Goal: Information Seeking & Learning: Check status

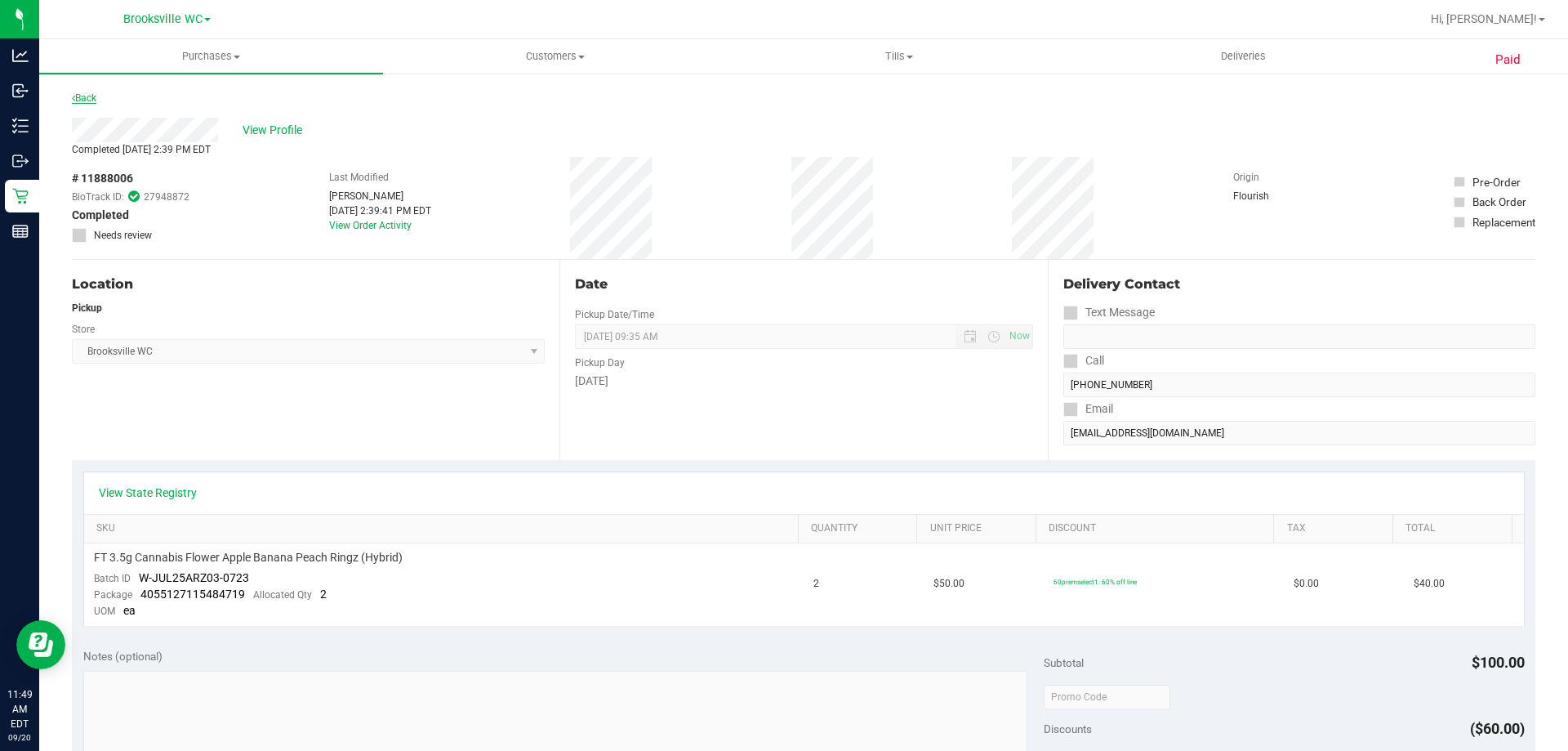
click at [81, 96] on link "Back" at bounding box center [84, 98] width 25 height 11
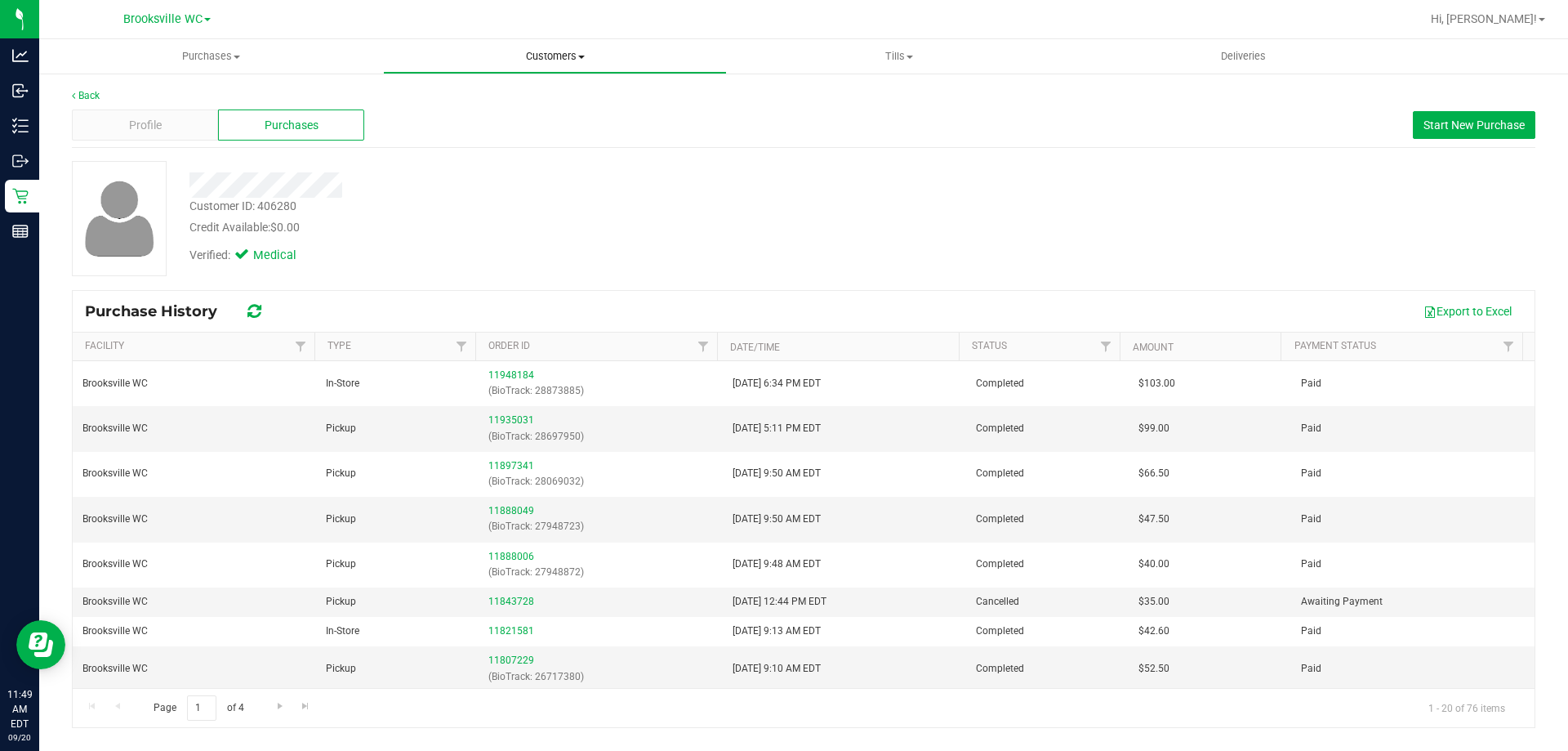
click at [558, 57] on span "Customers" at bounding box center [554, 55] width 343 height 14
click at [529, 99] on li "All customers" at bounding box center [554, 98] width 344 height 20
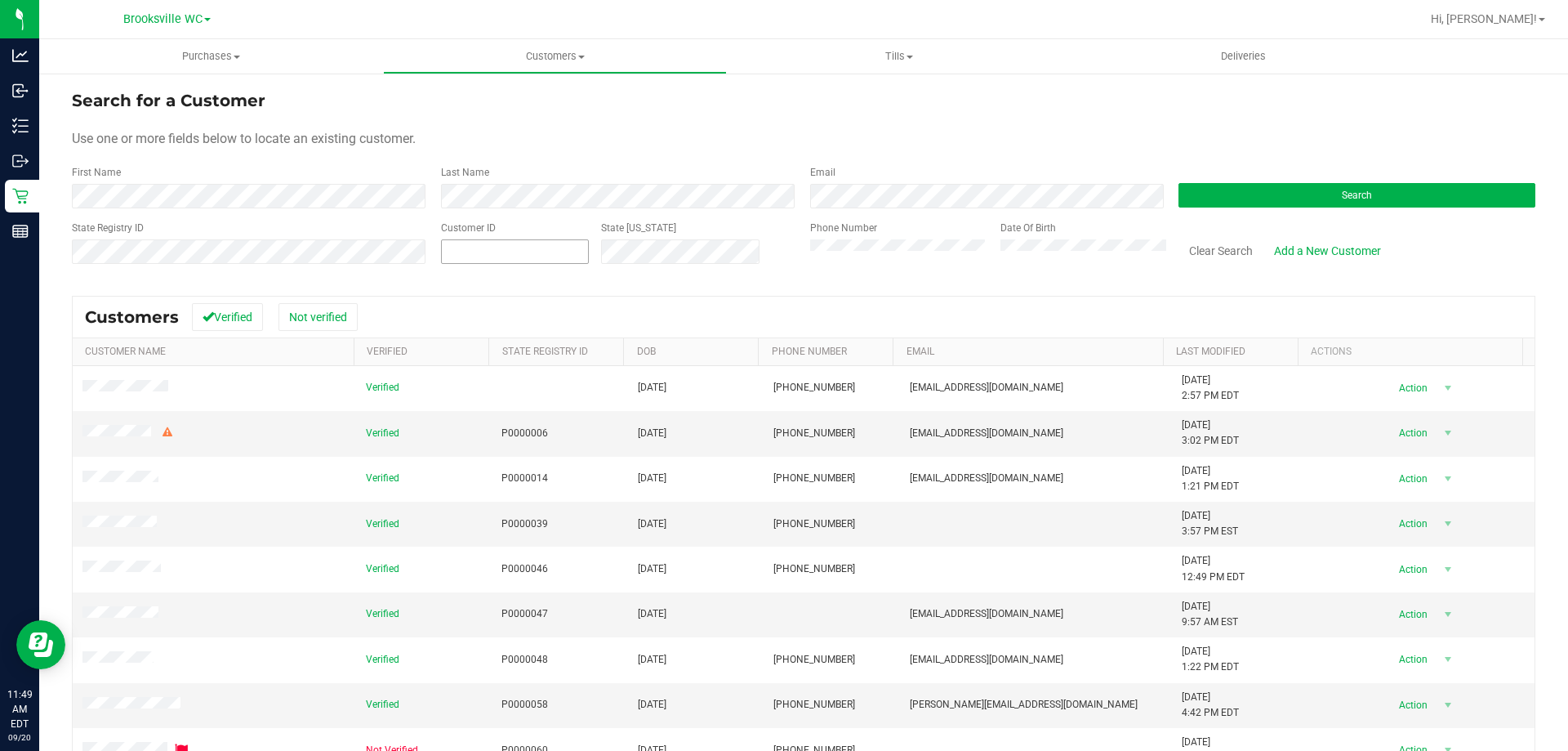
click at [533, 235] on div "Customer ID" at bounding box center [514, 249] width 148 height 58
click at [531, 243] on span at bounding box center [514, 252] width 148 height 25
type input "1609473"
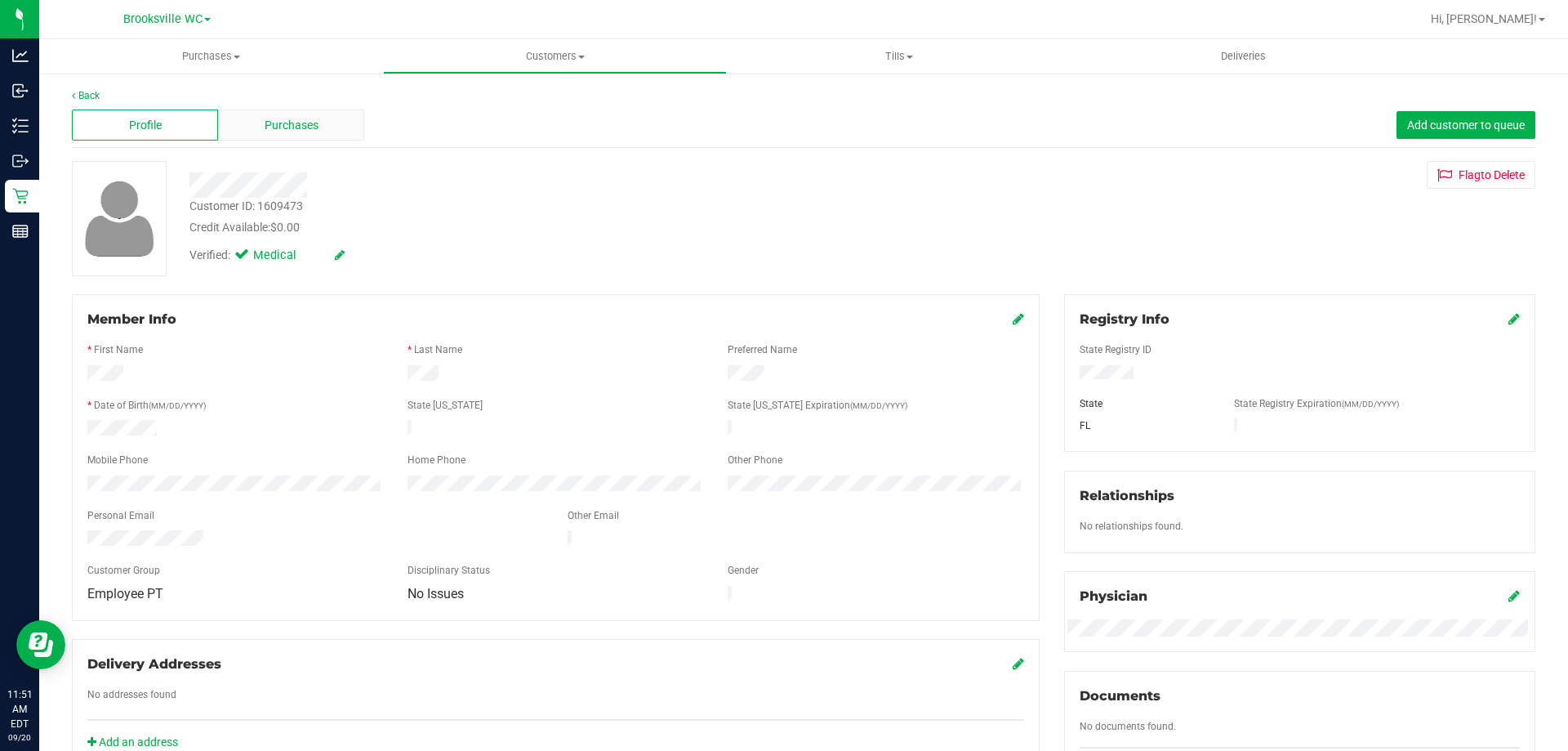
click at [334, 123] on div "Purchases" at bounding box center [291, 125] width 146 height 31
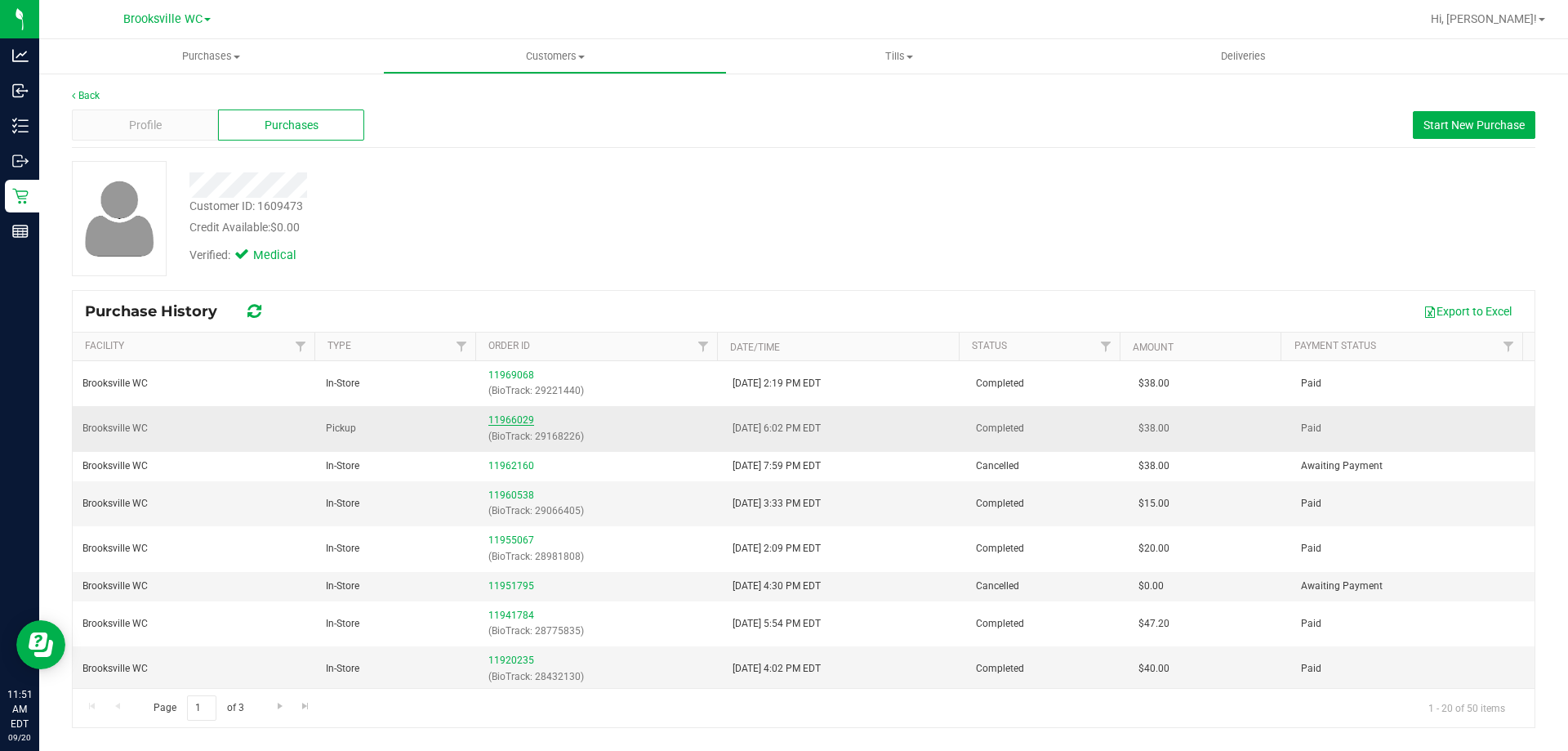
click at [512, 416] on link "11966029" at bounding box center [512, 420] width 46 height 11
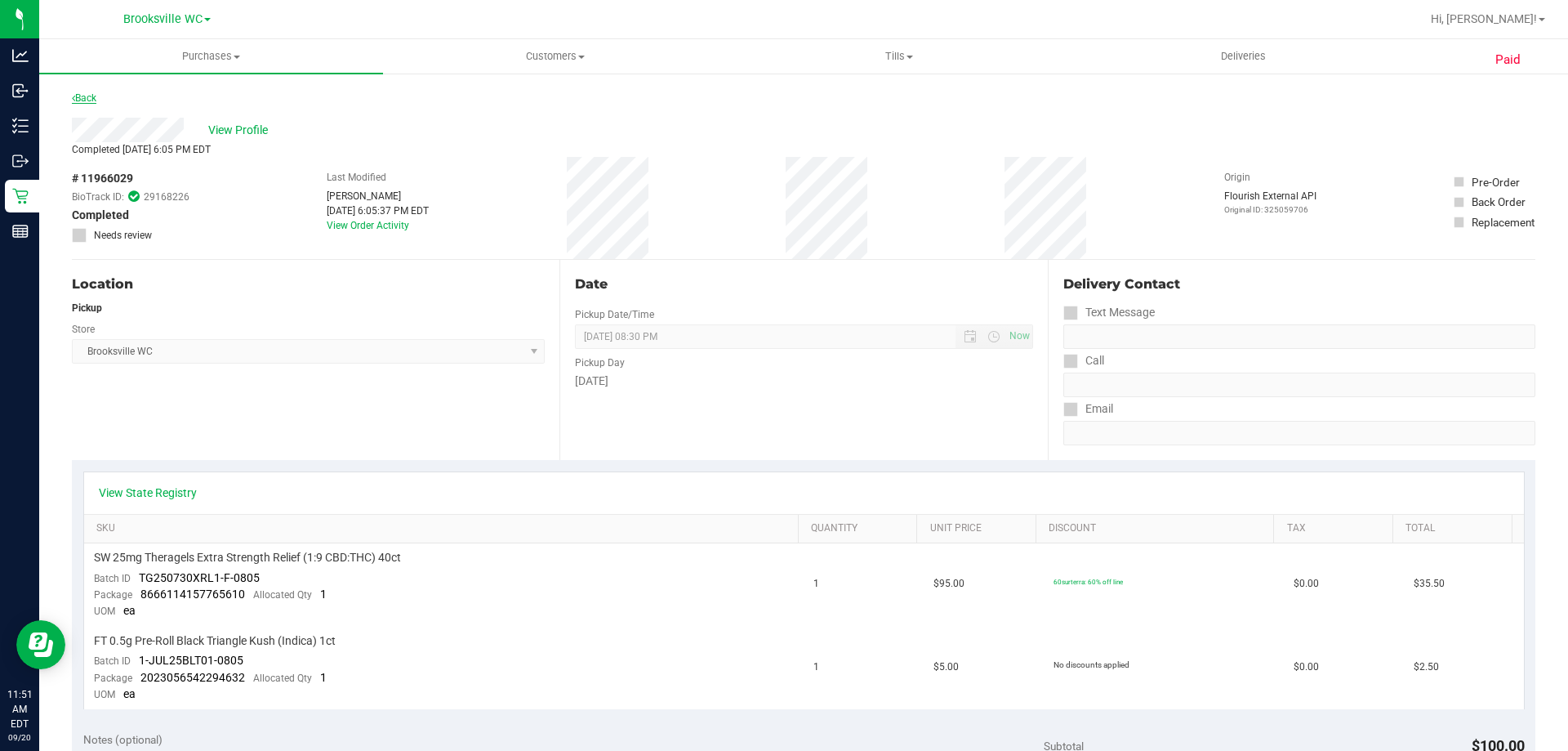
click at [94, 95] on link "Back" at bounding box center [84, 98] width 25 height 11
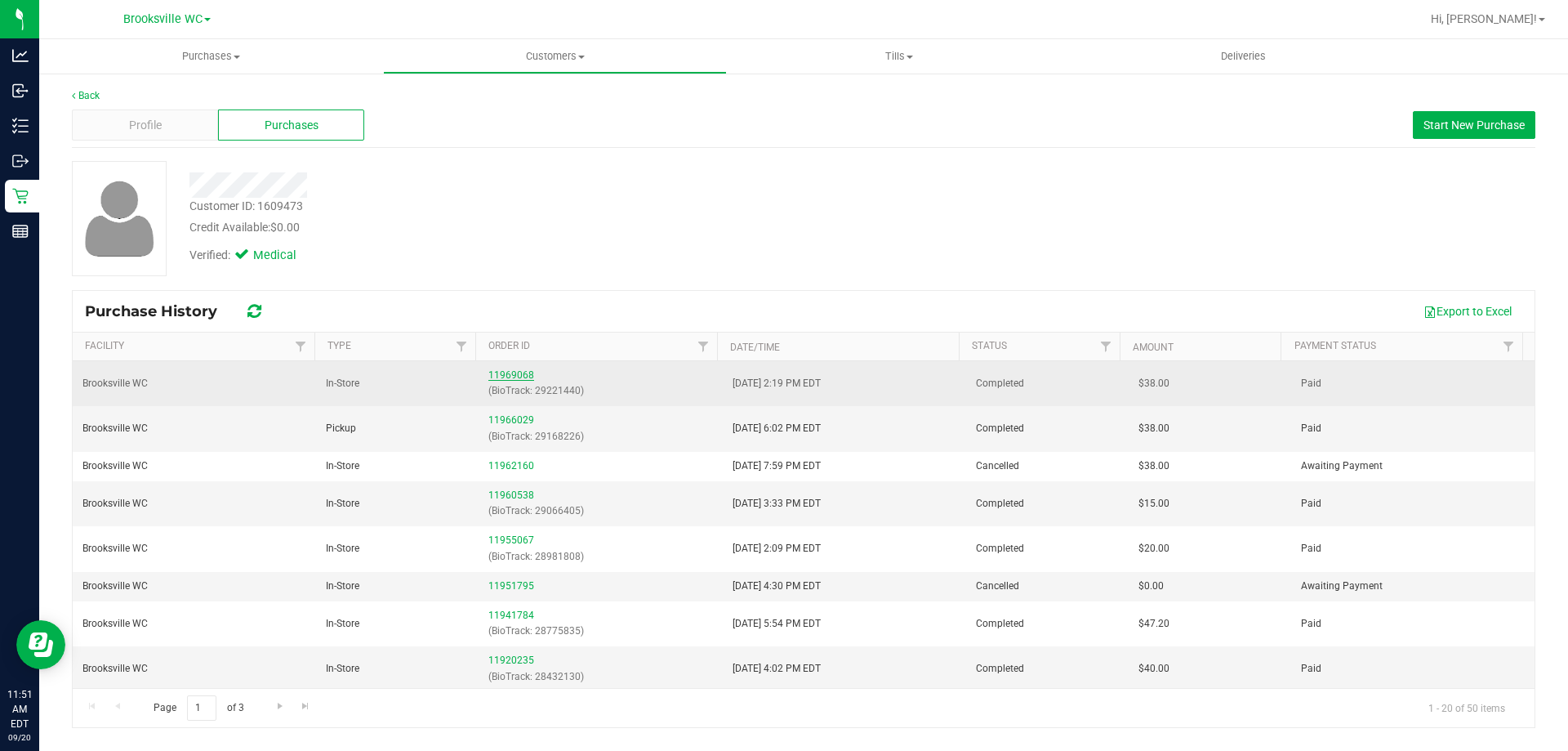
click at [495, 378] on link "11969068" at bounding box center [512, 375] width 46 height 11
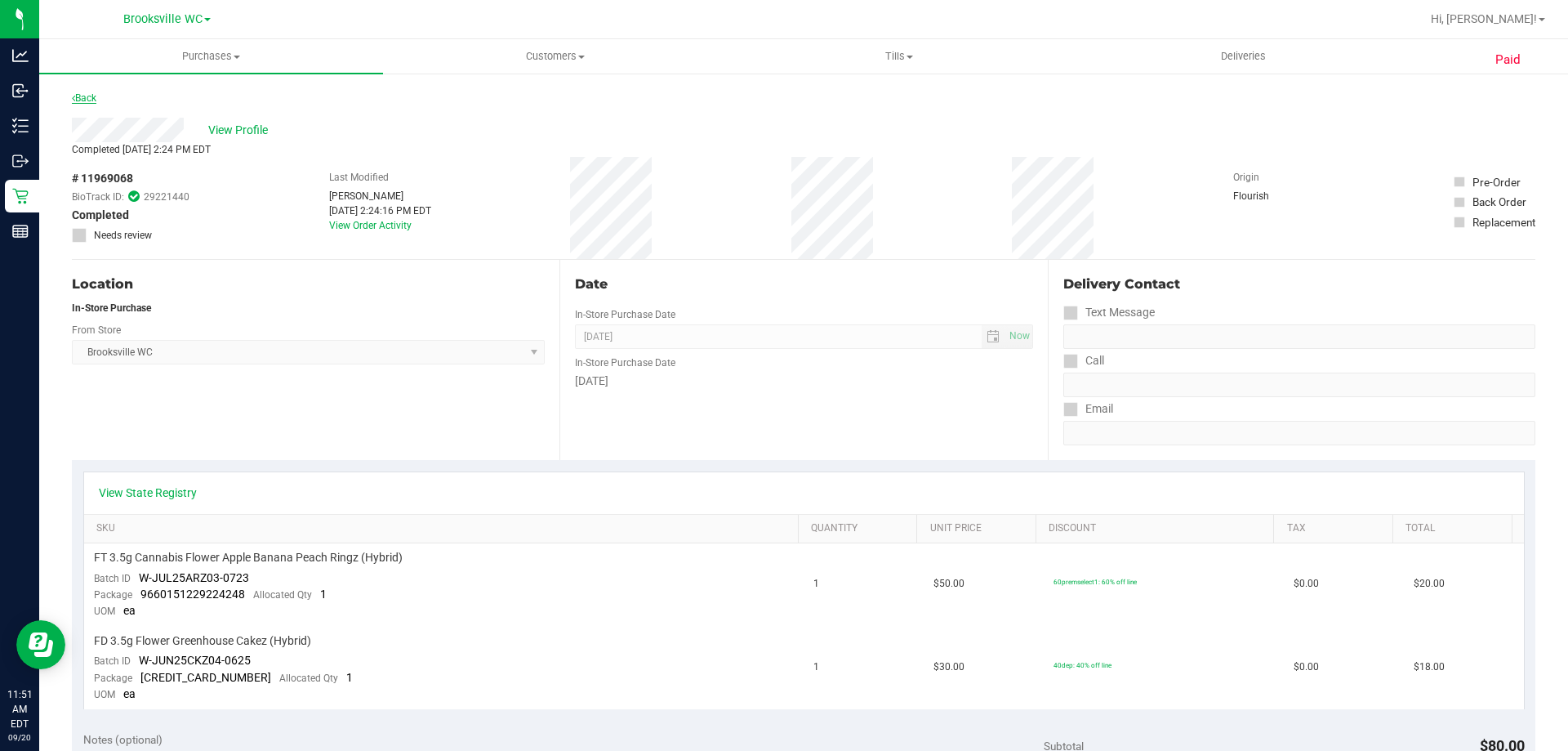
click at [91, 94] on link "Back" at bounding box center [84, 98] width 25 height 11
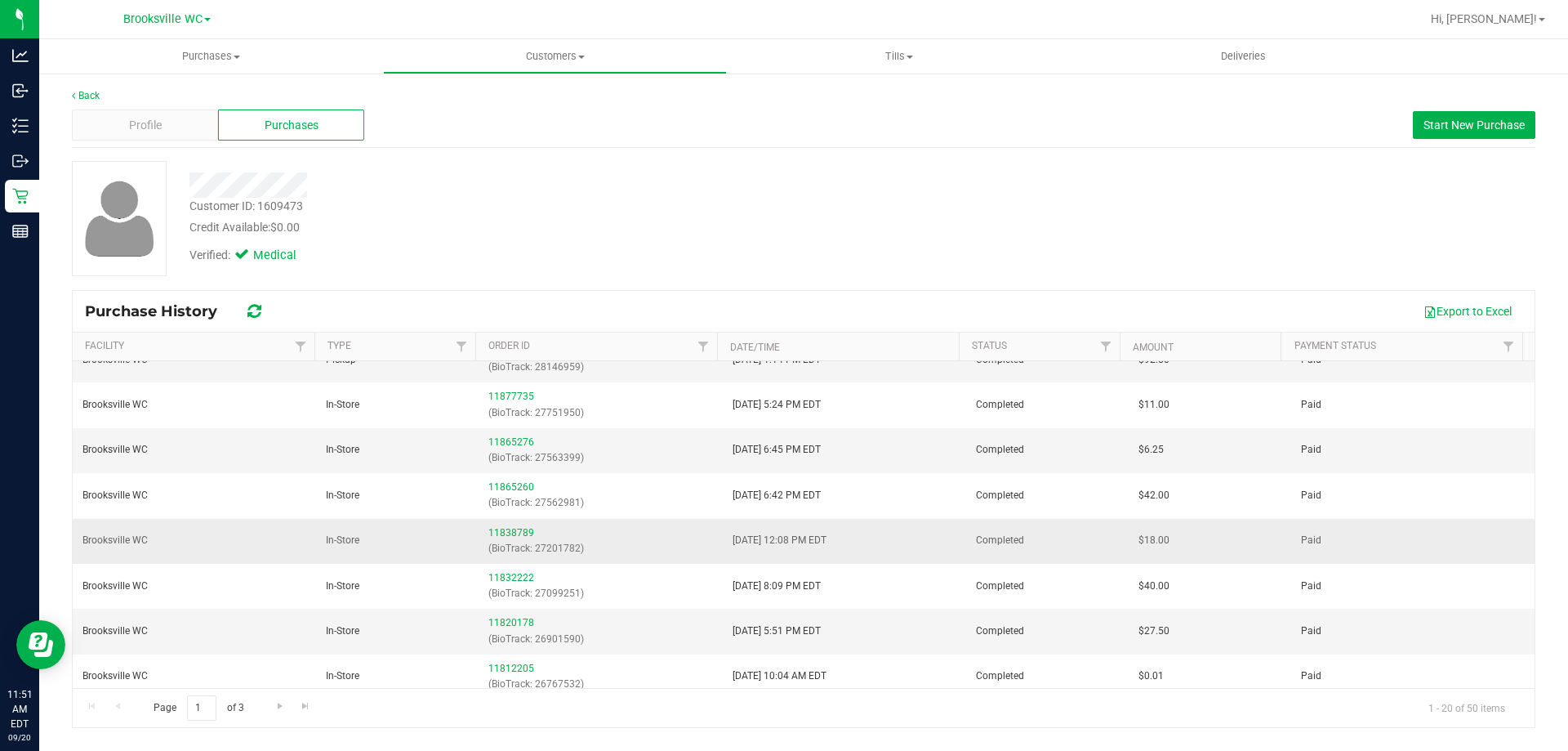
scroll to position [326, 0]
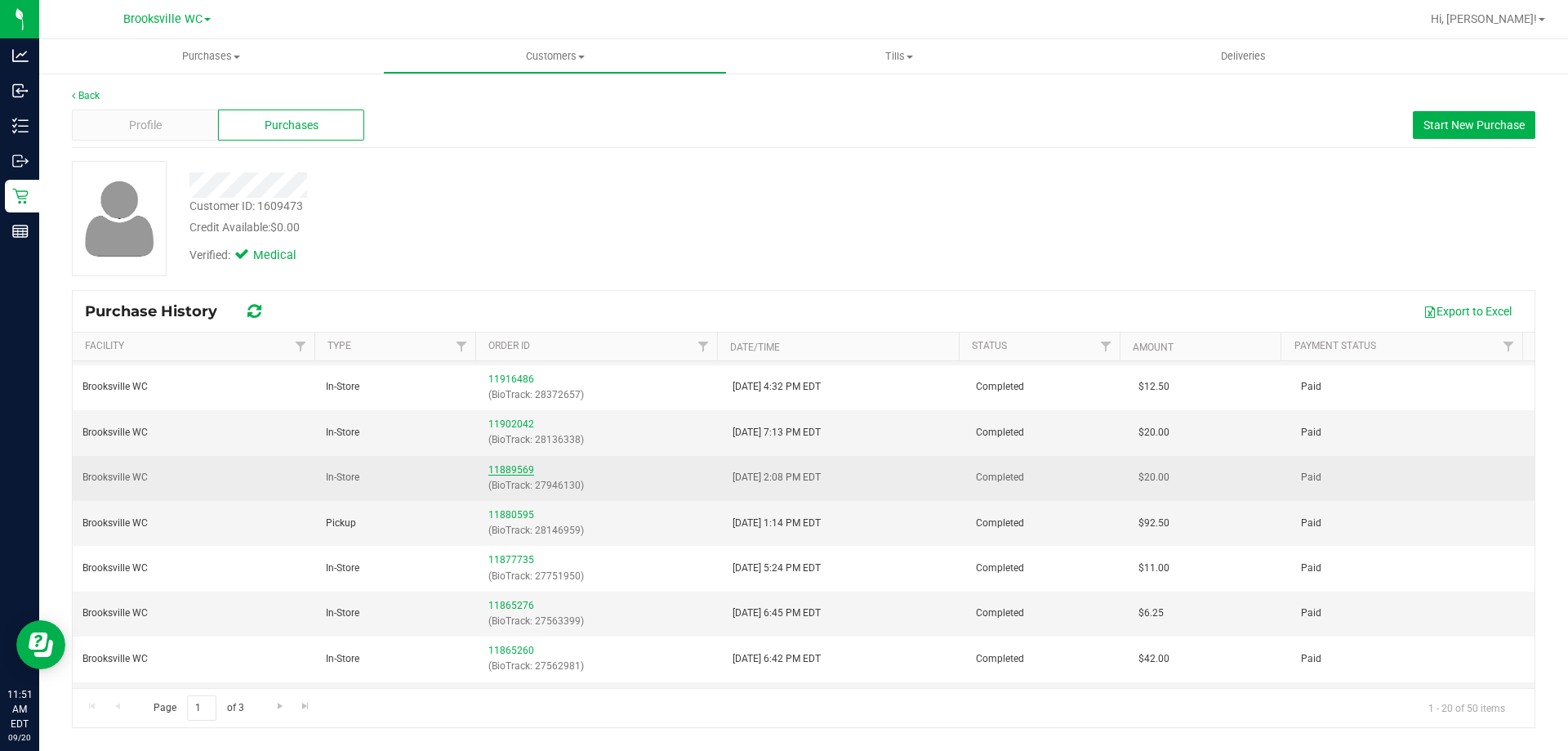
click at [496, 469] on link "11889569" at bounding box center [512, 469] width 46 height 11
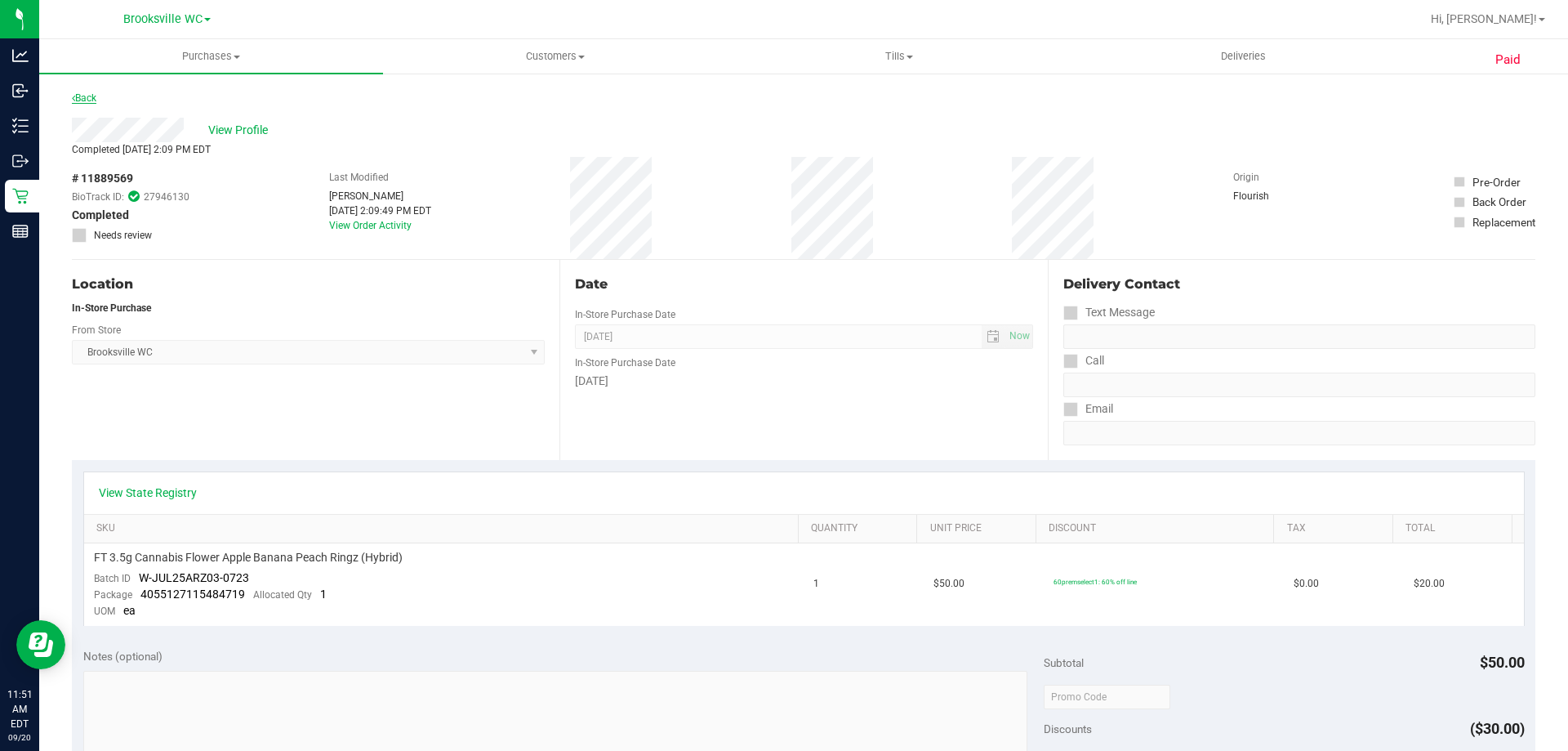
click at [89, 99] on link "Back" at bounding box center [84, 98] width 25 height 11
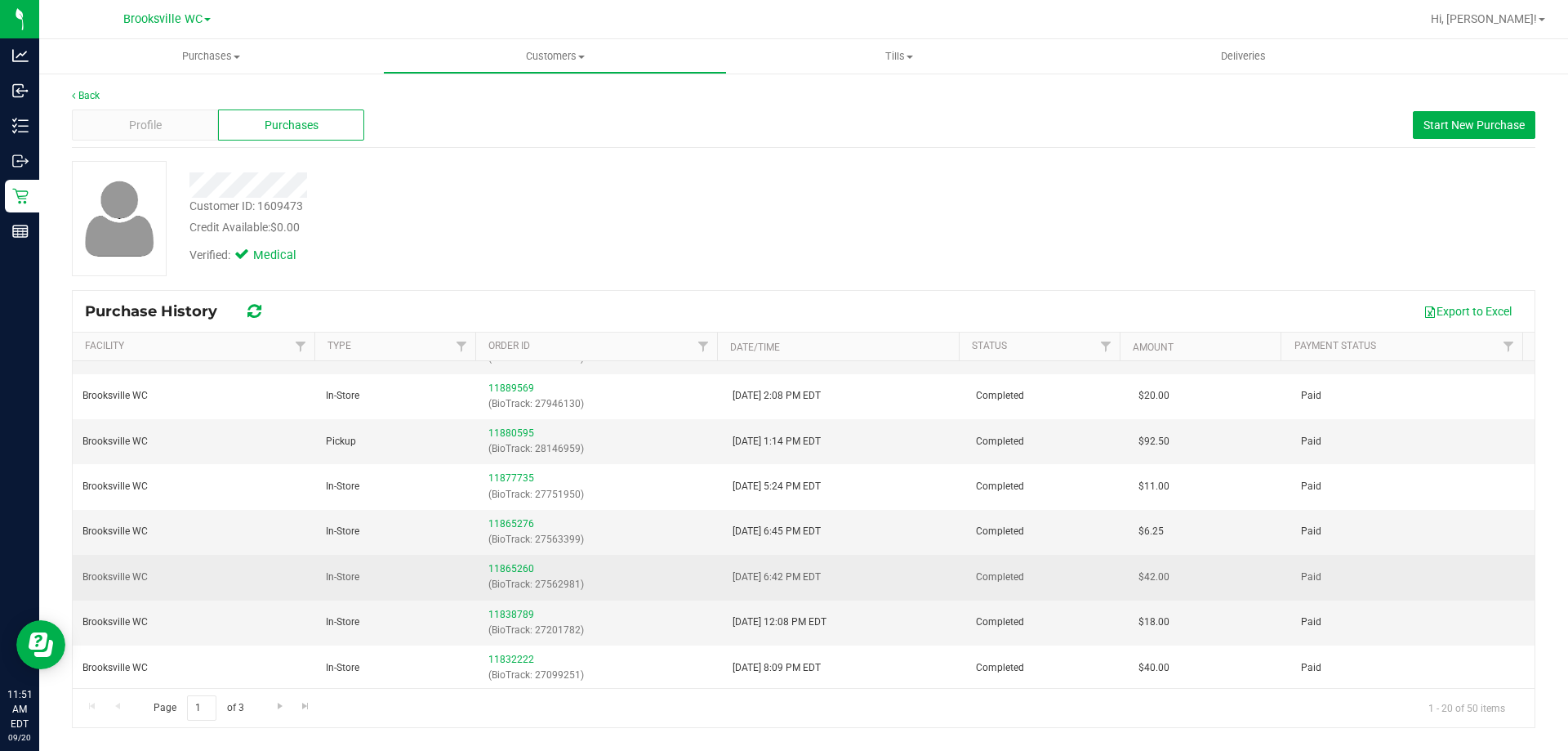
scroll to position [326, 0]
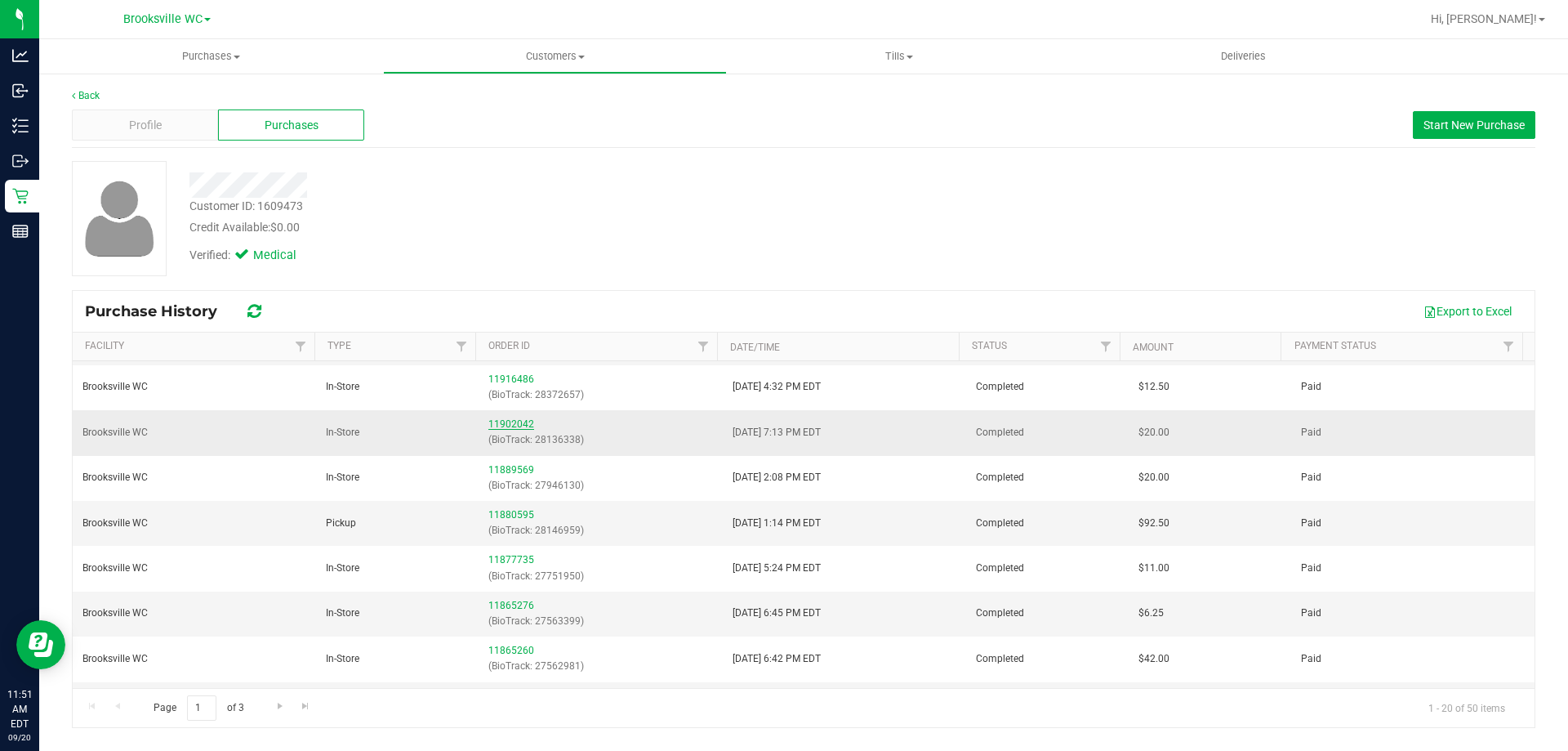
click at [518, 420] on link "11902042" at bounding box center [512, 424] width 46 height 11
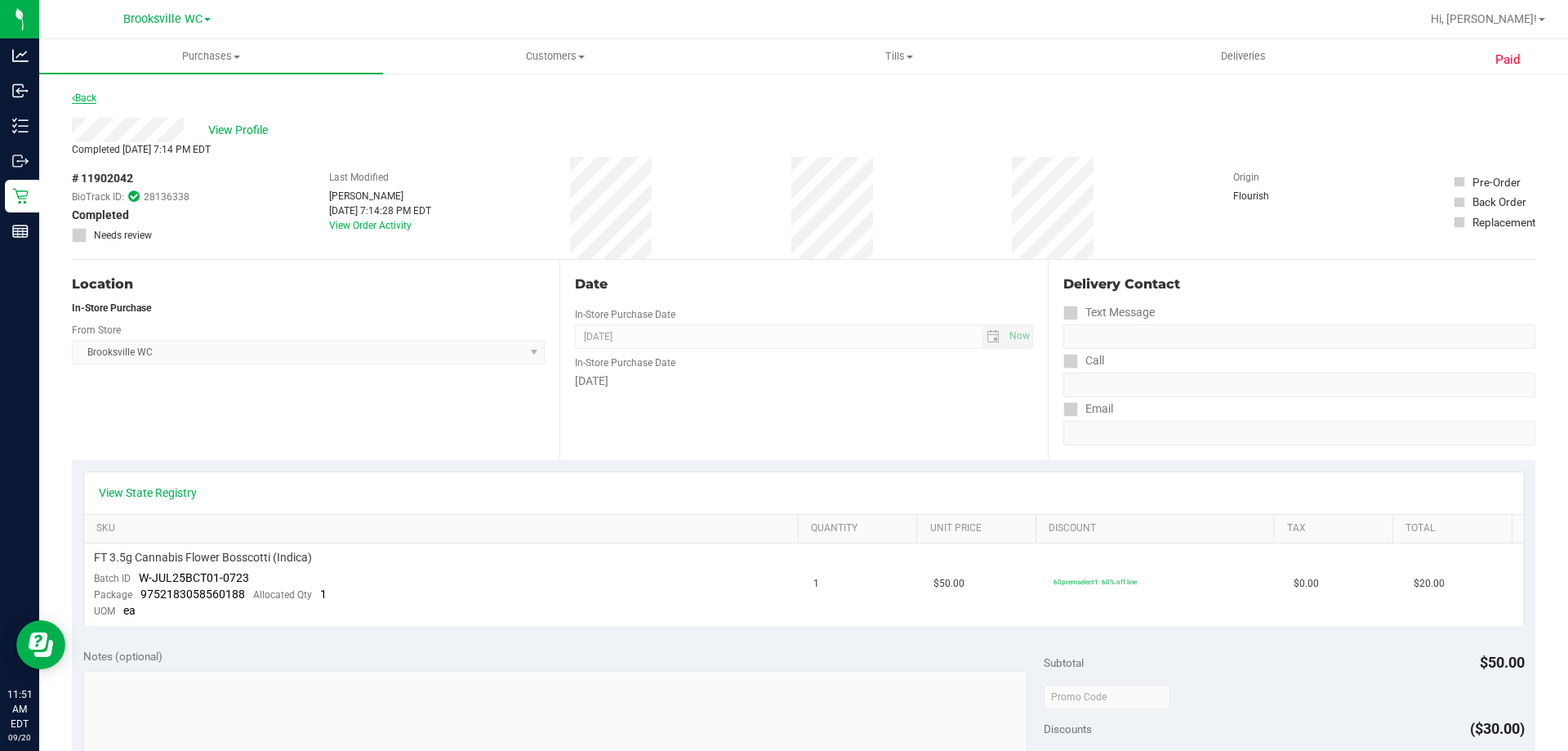
click at [95, 94] on link "Back" at bounding box center [84, 98] width 25 height 11
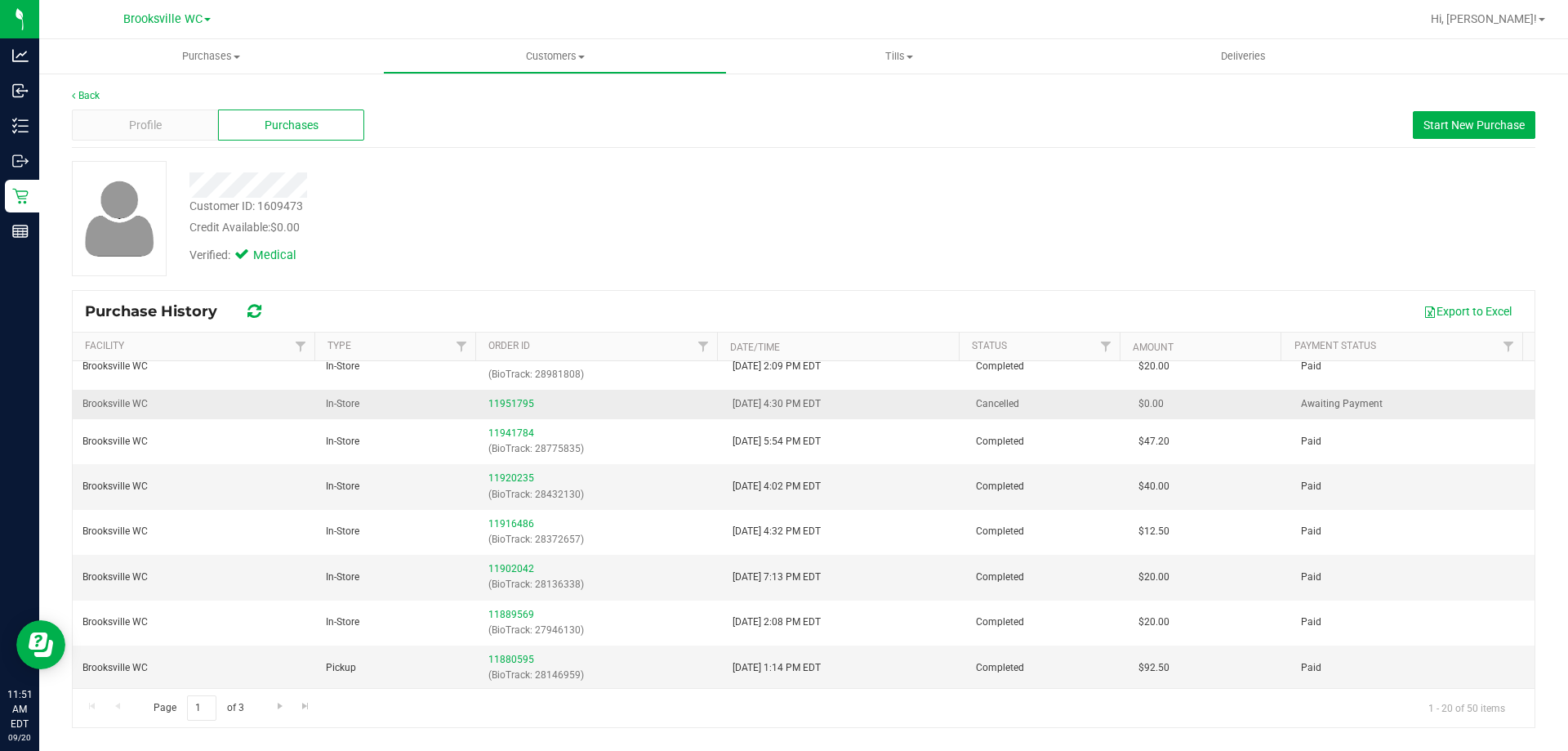
scroll to position [245, 0]
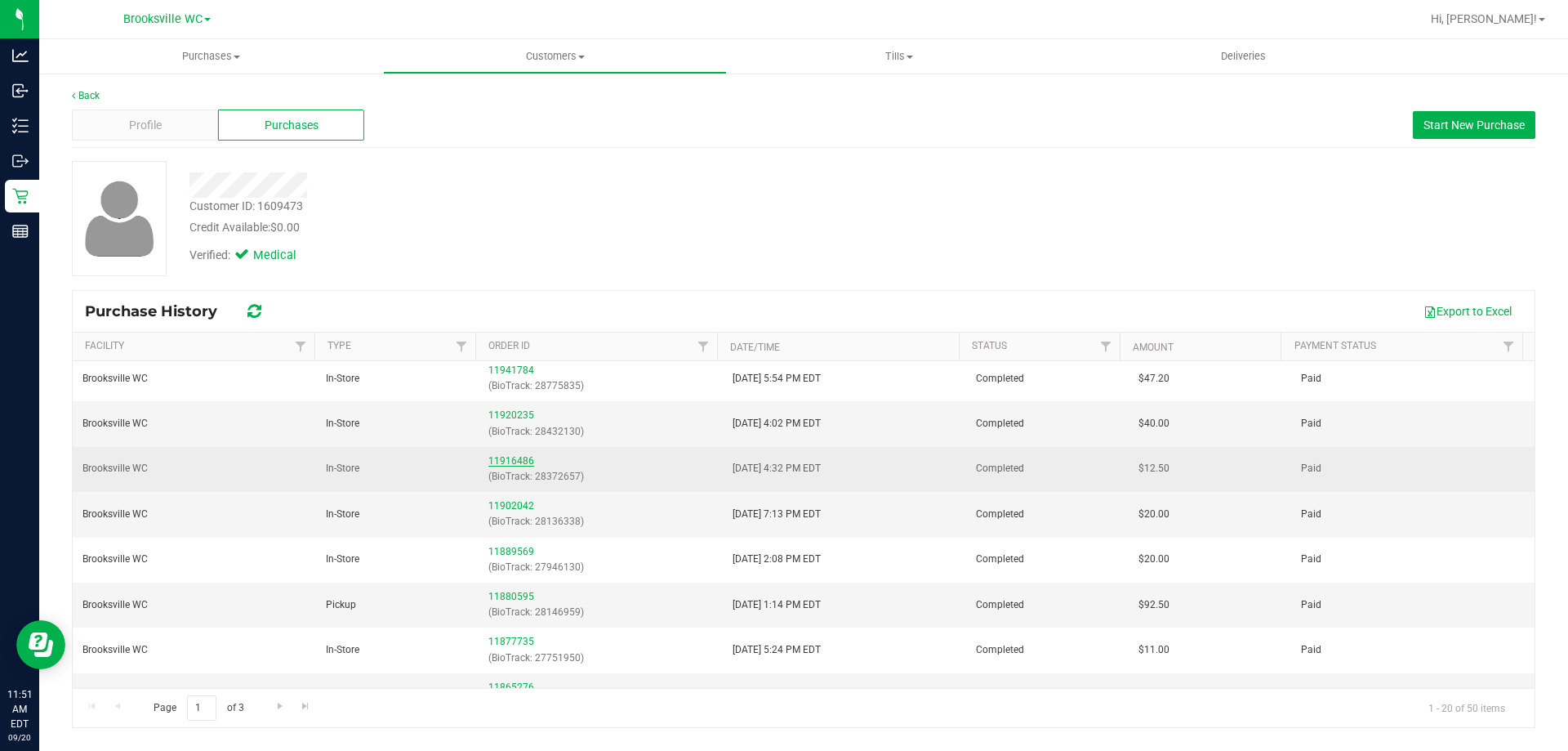
click at [516, 457] on link "11916486" at bounding box center [512, 461] width 46 height 11
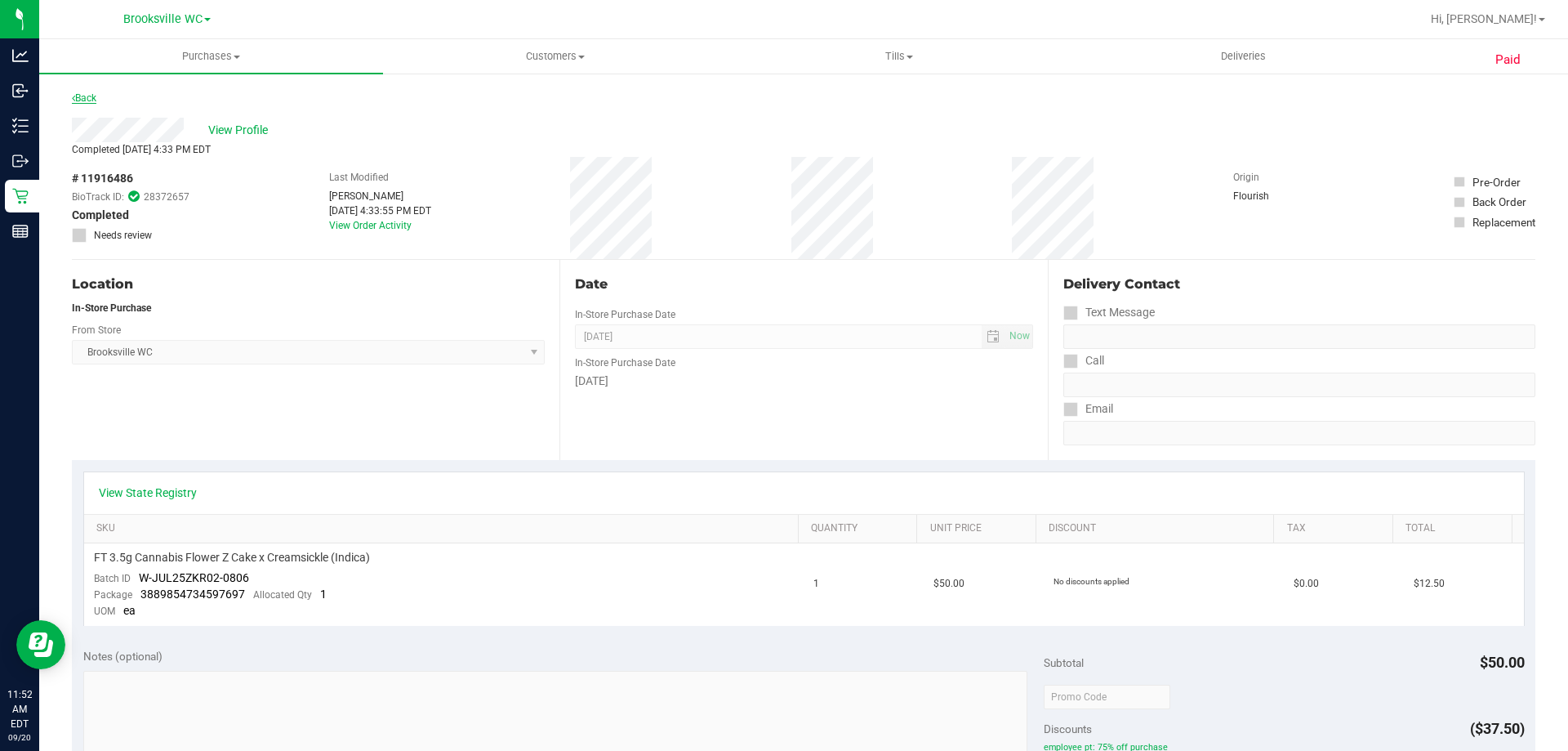
click at [96, 98] on link "Back" at bounding box center [84, 98] width 25 height 11
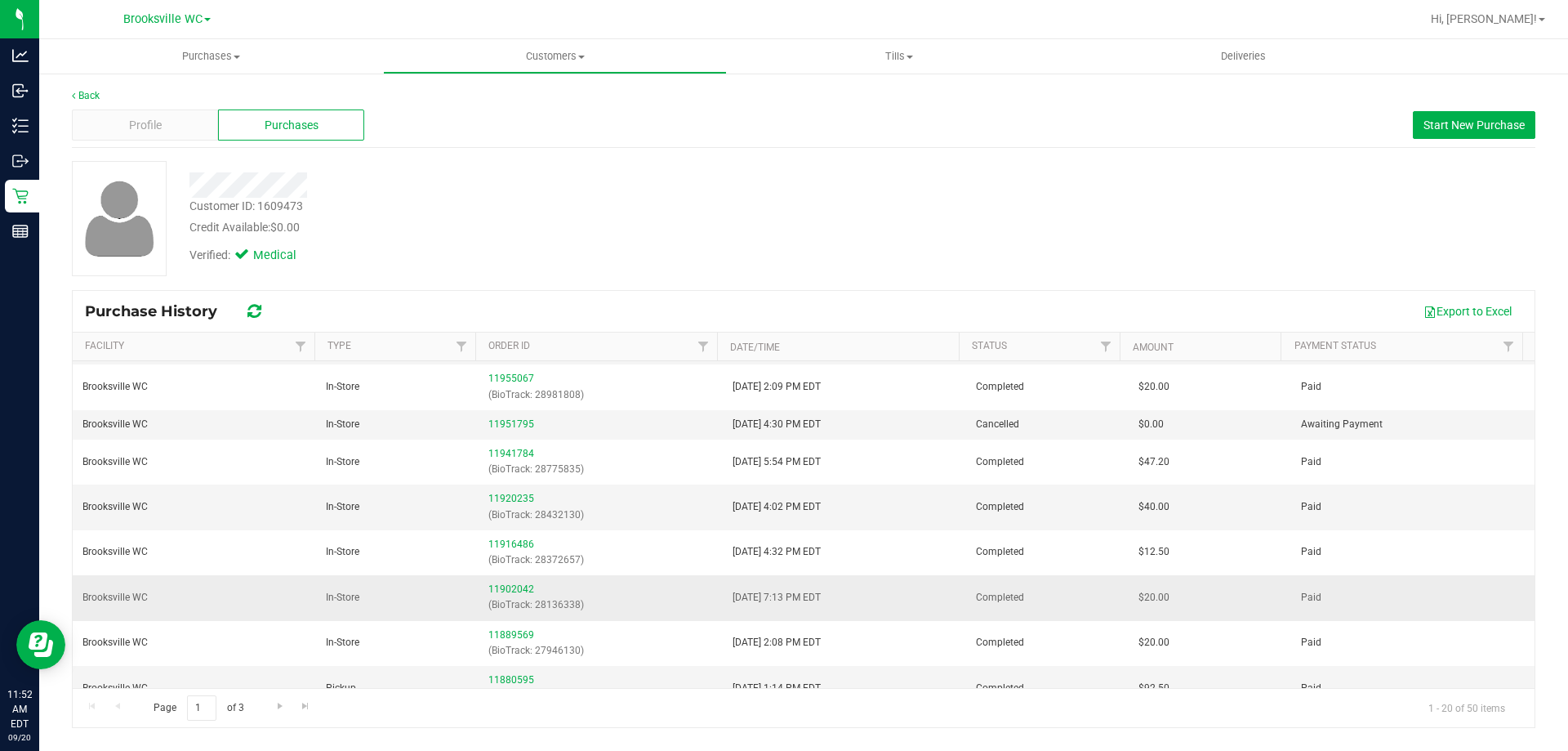
scroll to position [245, 0]
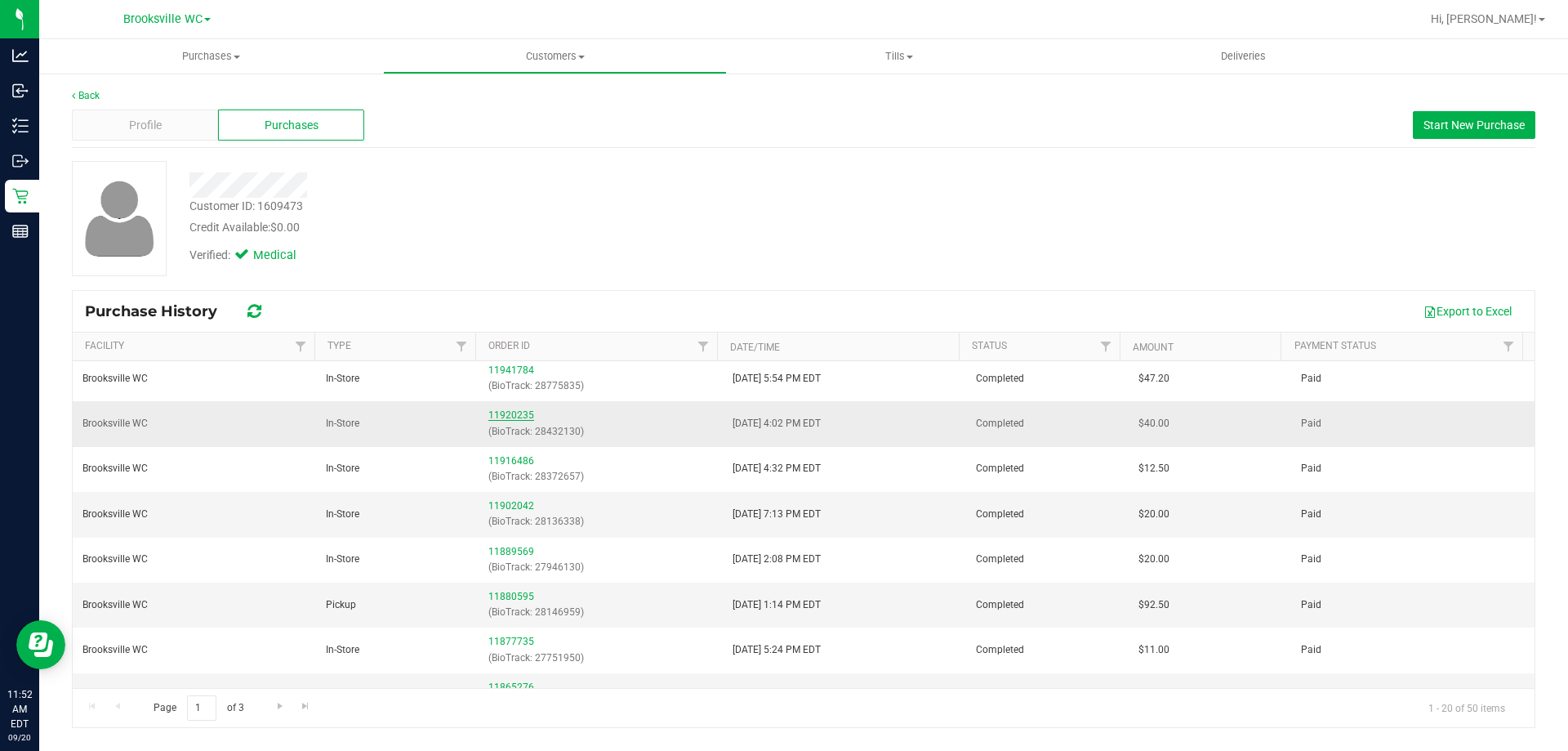
click at [519, 411] on link "11920235" at bounding box center [512, 415] width 46 height 11
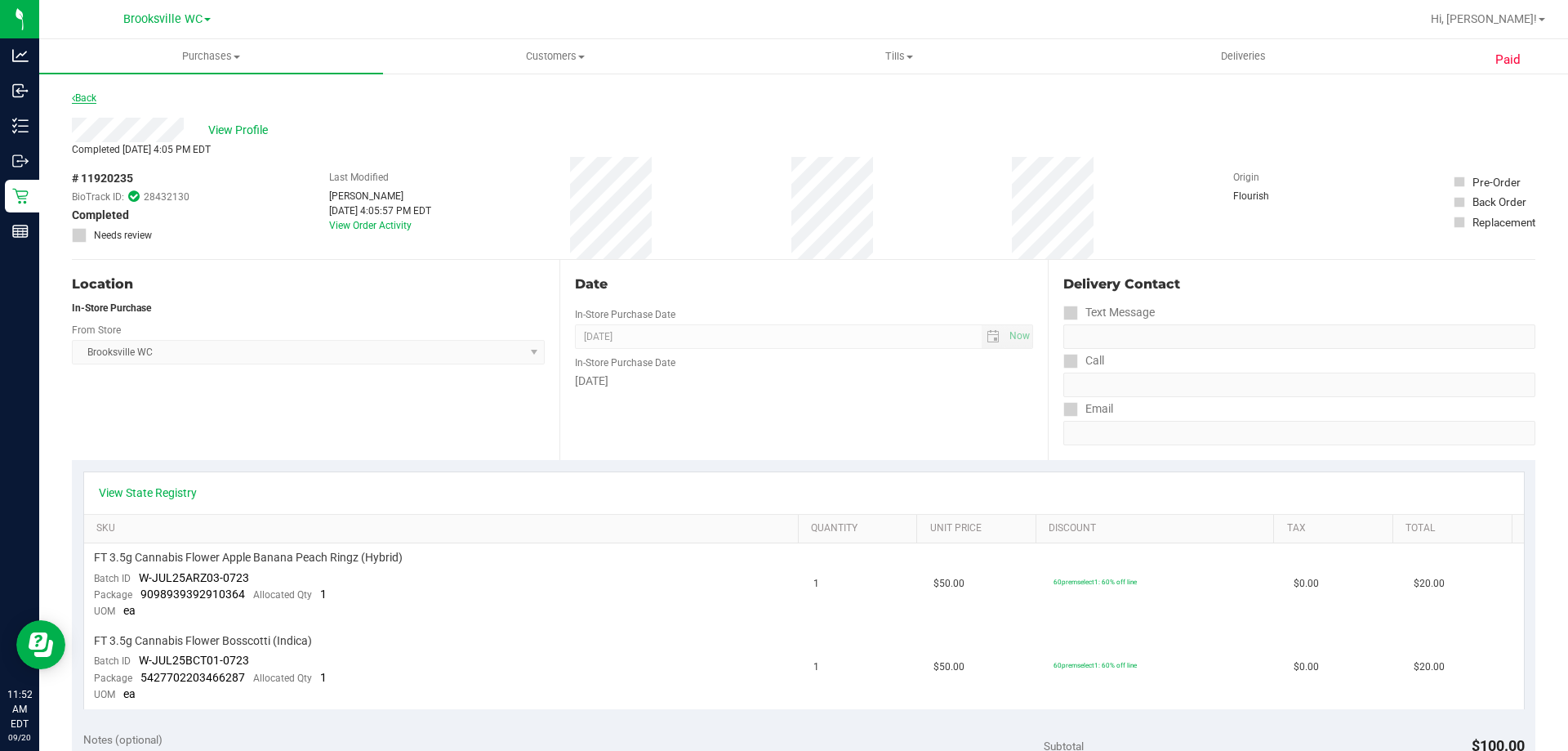
click at [85, 98] on link "Back" at bounding box center [84, 98] width 25 height 11
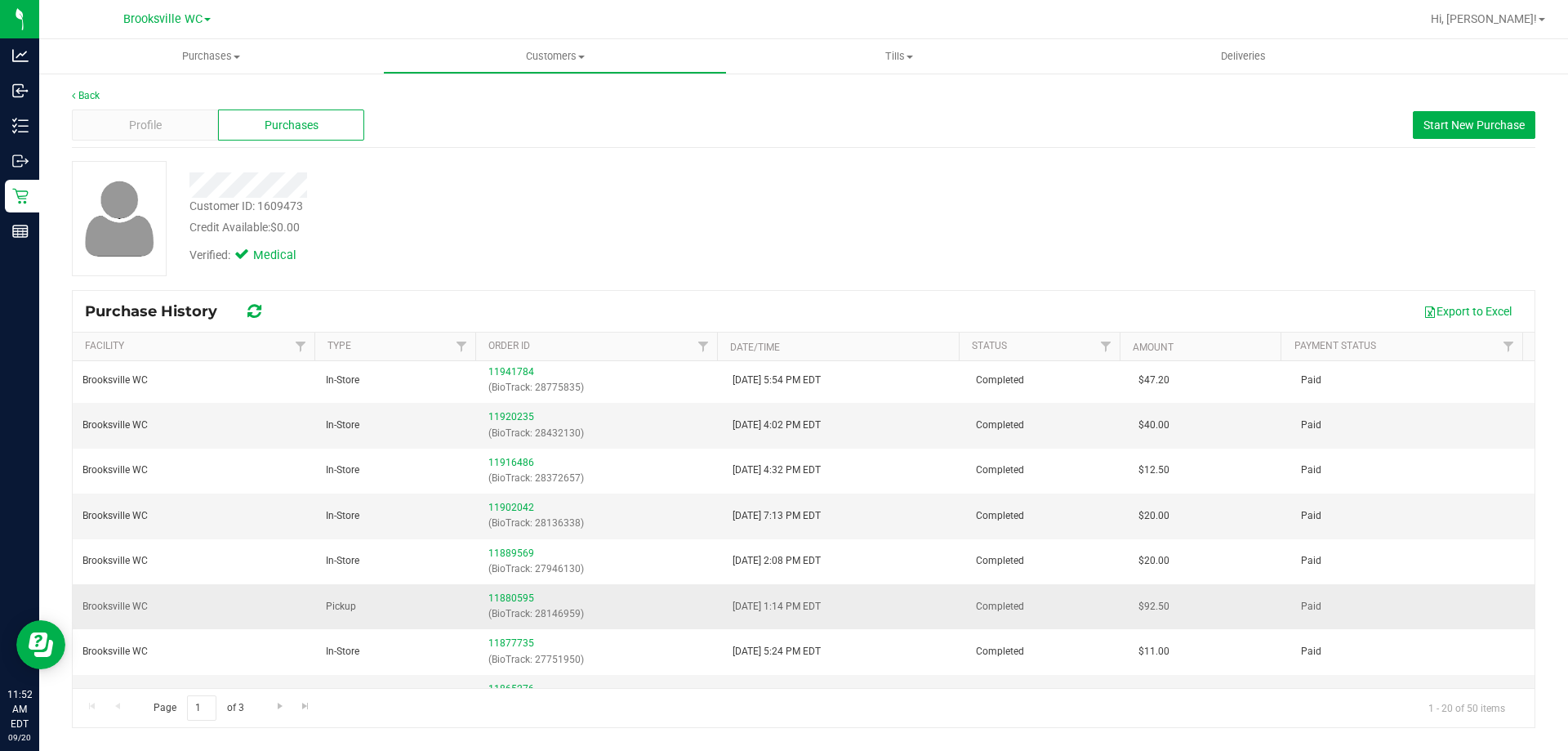
scroll to position [245, 0]
click at [506, 415] on link "11920235" at bounding box center [512, 415] width 46 height 11
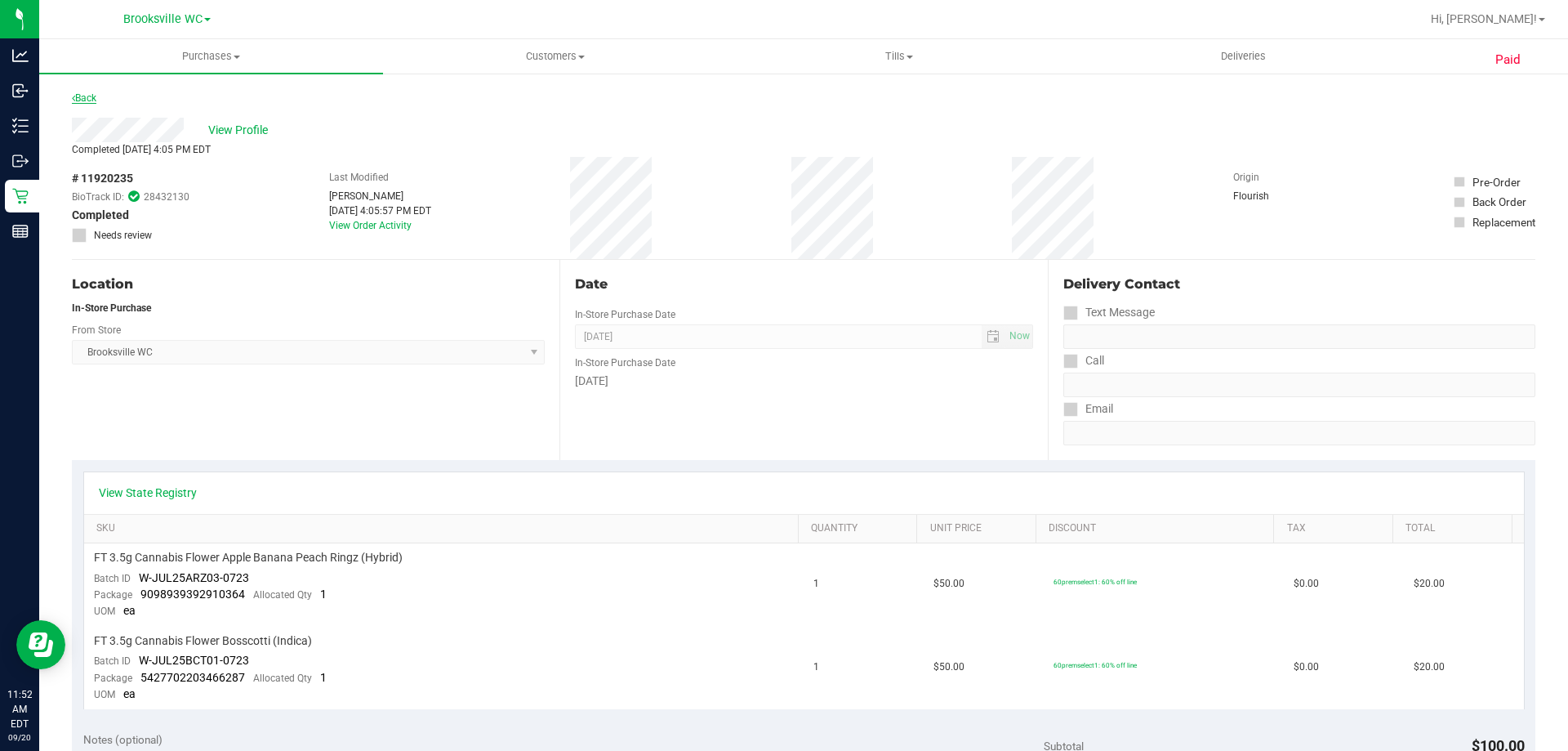
click at [89, 94] on link "Back" at bounding box center [84, 98] width 25 height 11
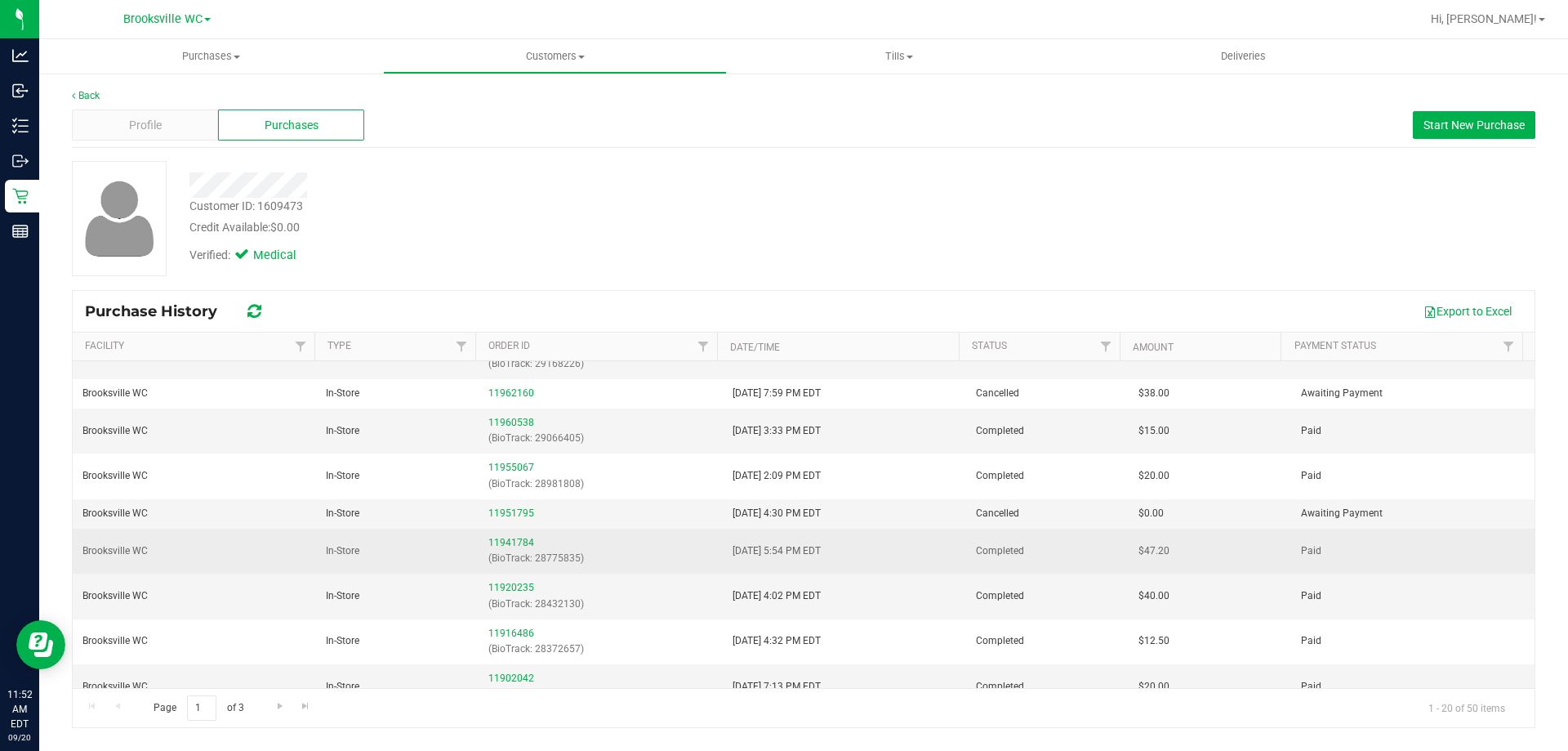
scroll to position [163, 0]
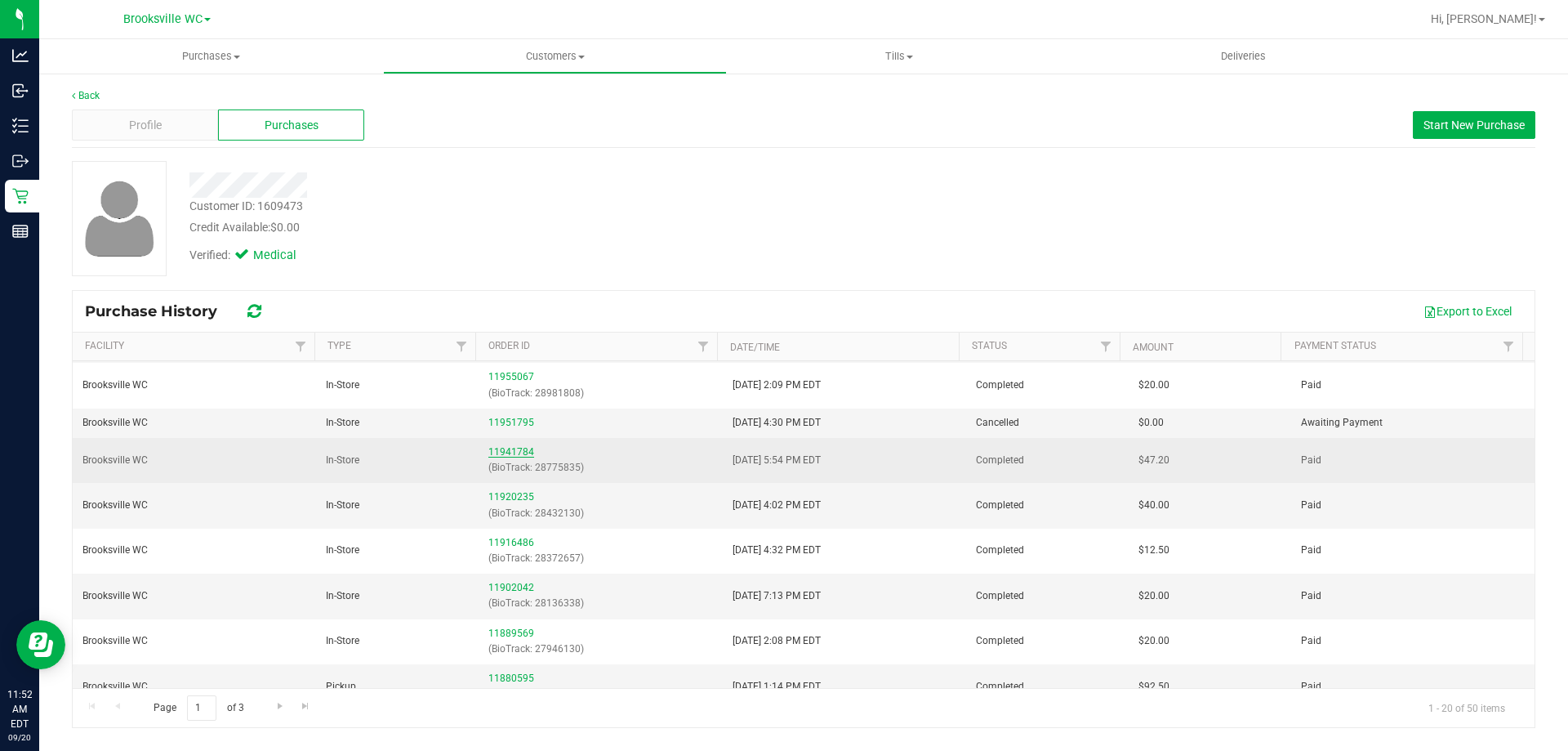
click at [515, 447] on link "11941784" at bounding box center [512, 451] width 46 height 11
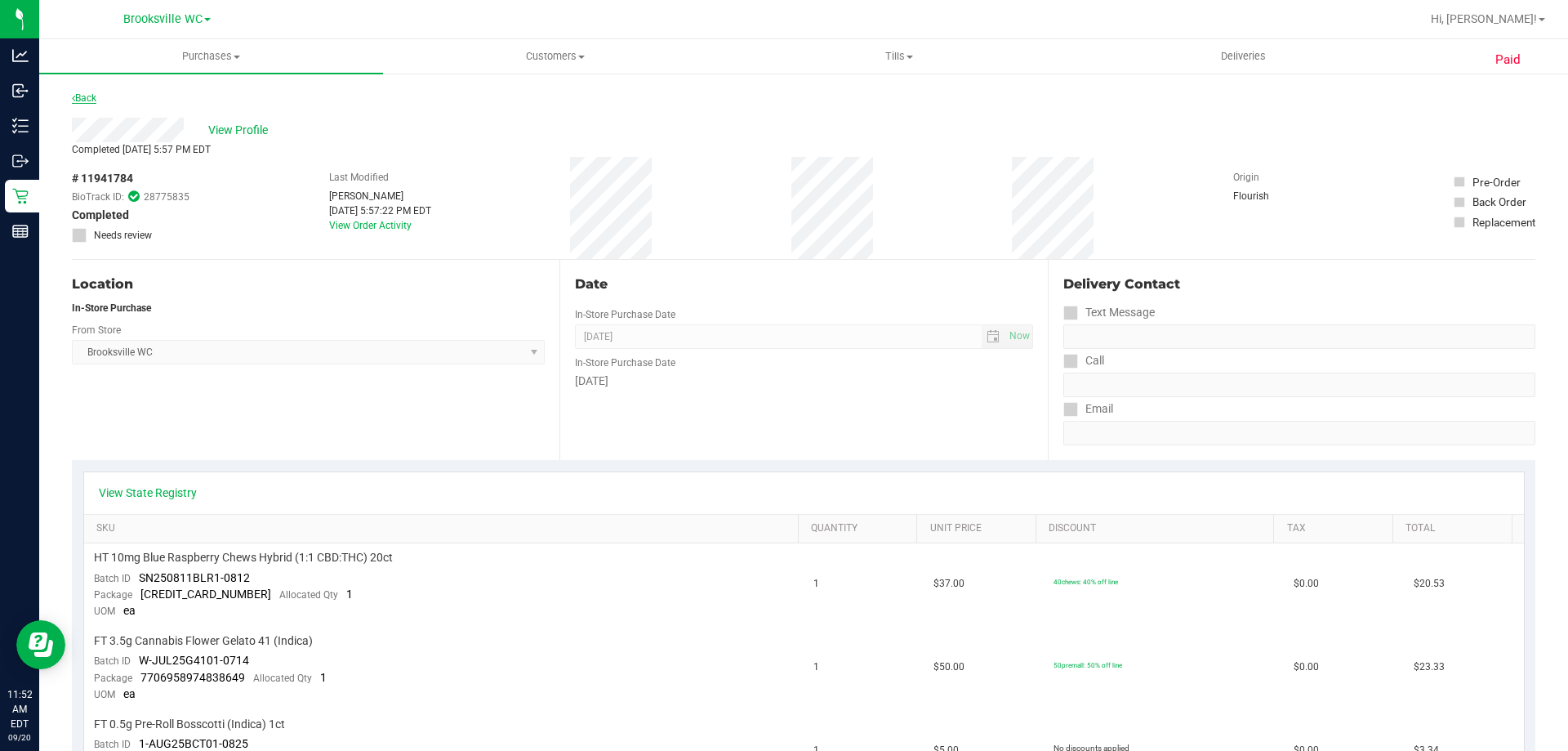
click at [89, 95] on link "Back" at bounding box center [84, 98] width 25 height 11
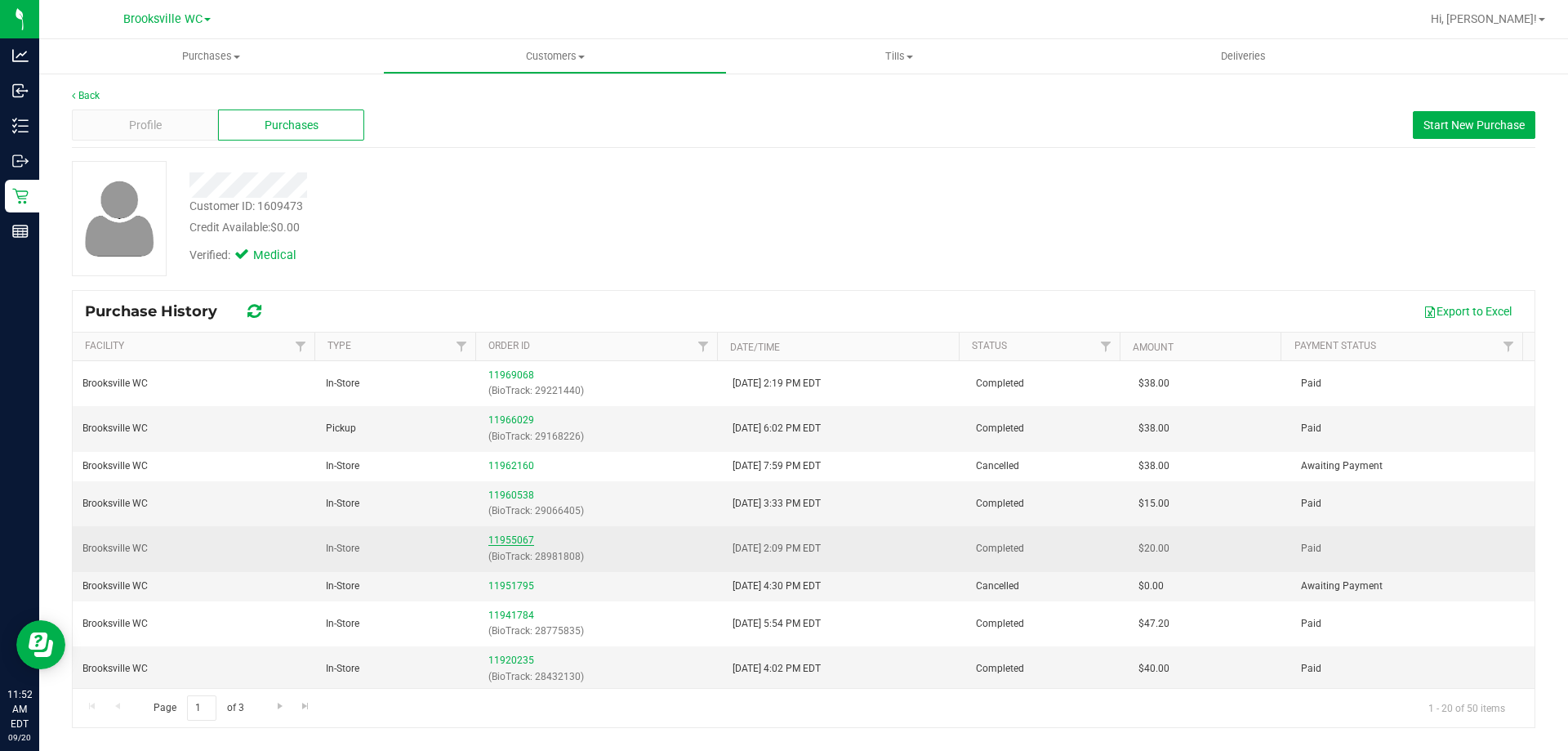
click at [507, 543] on link "11955067" at bounding box center [512, 540] width 46 height 11
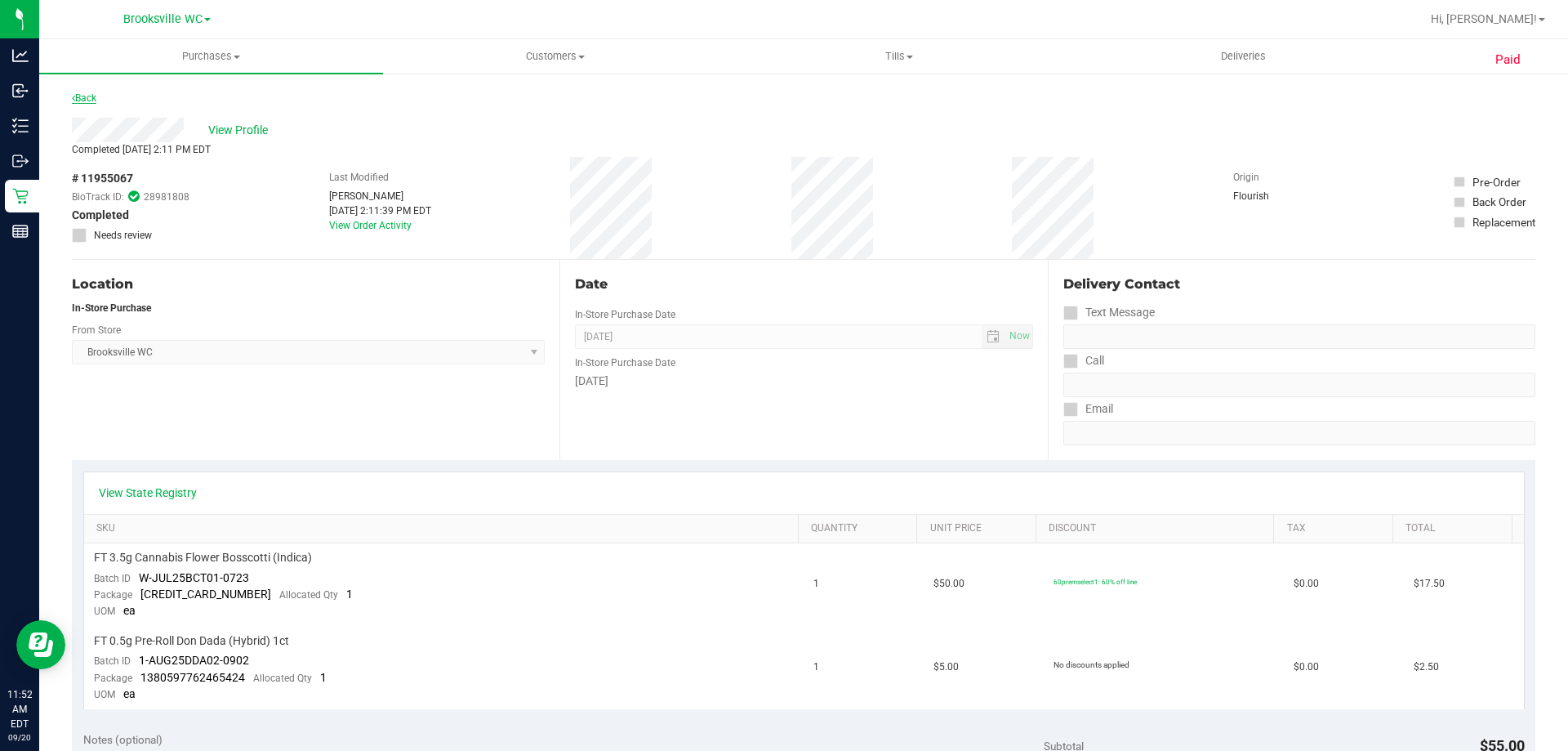
click at [82, 103] on link "Back" at bounding box center [84, 98] width 25 height 11
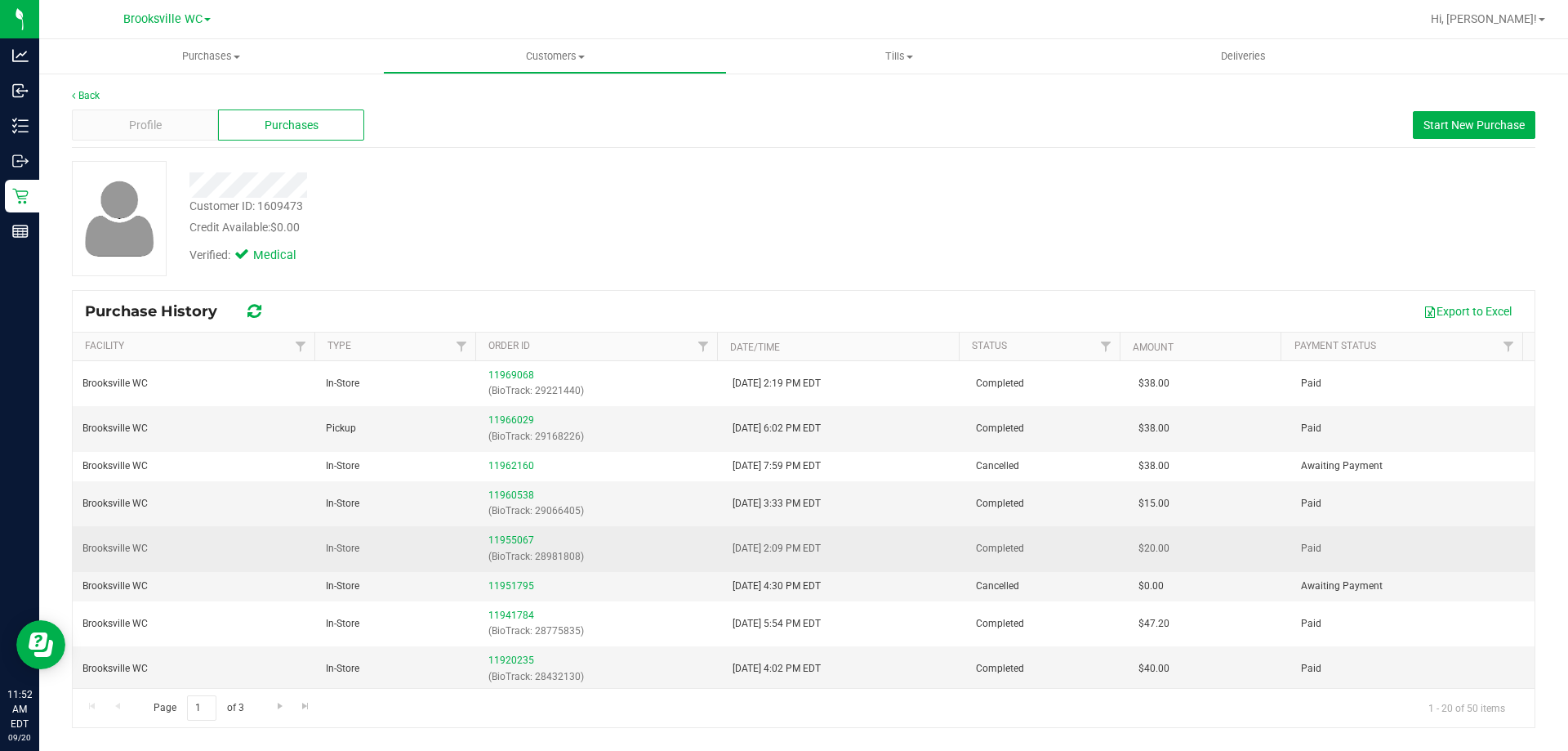
scroll to position [82, 0]
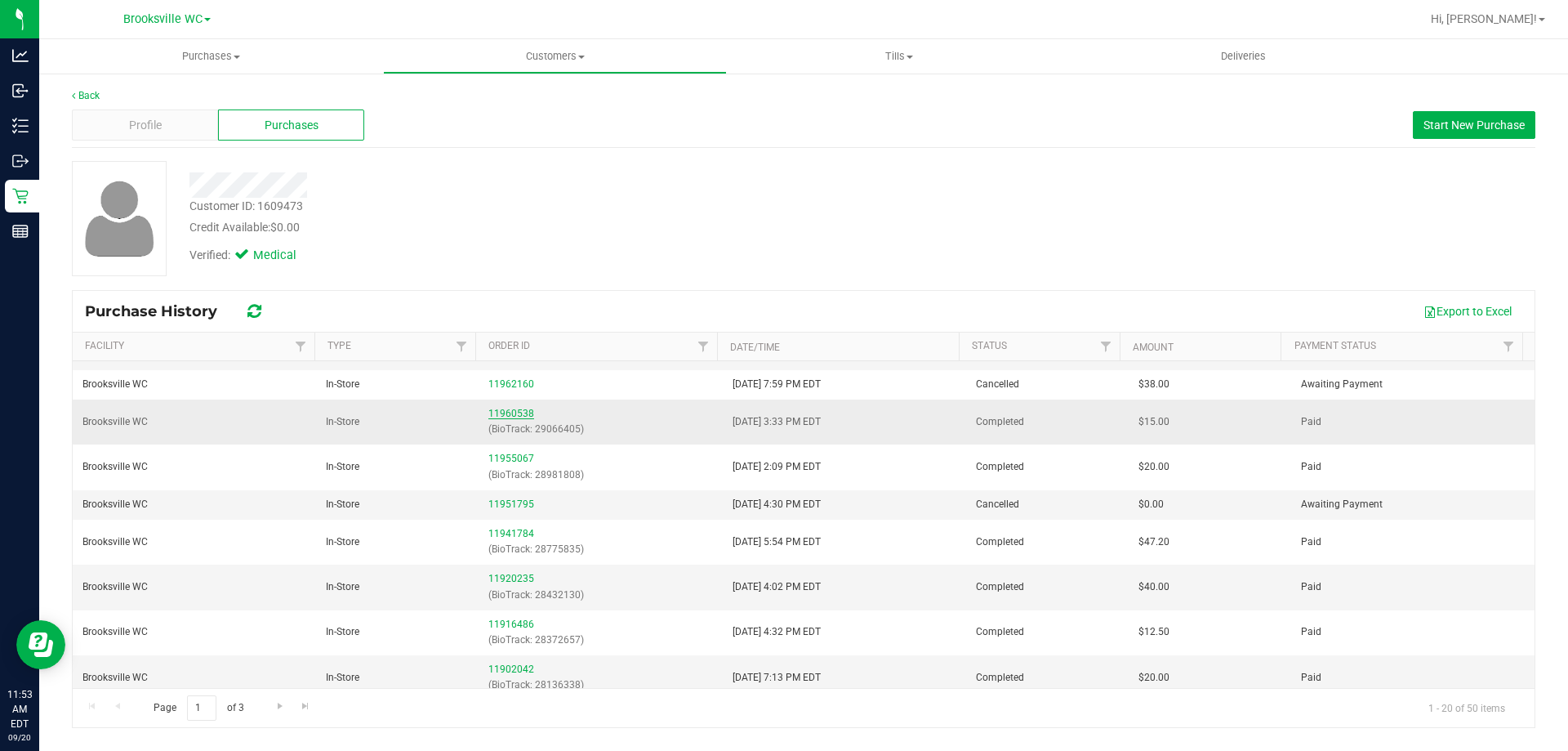
click at [516, 411] on link "11960538" at bounding box center [512, 413] width 46 height 11
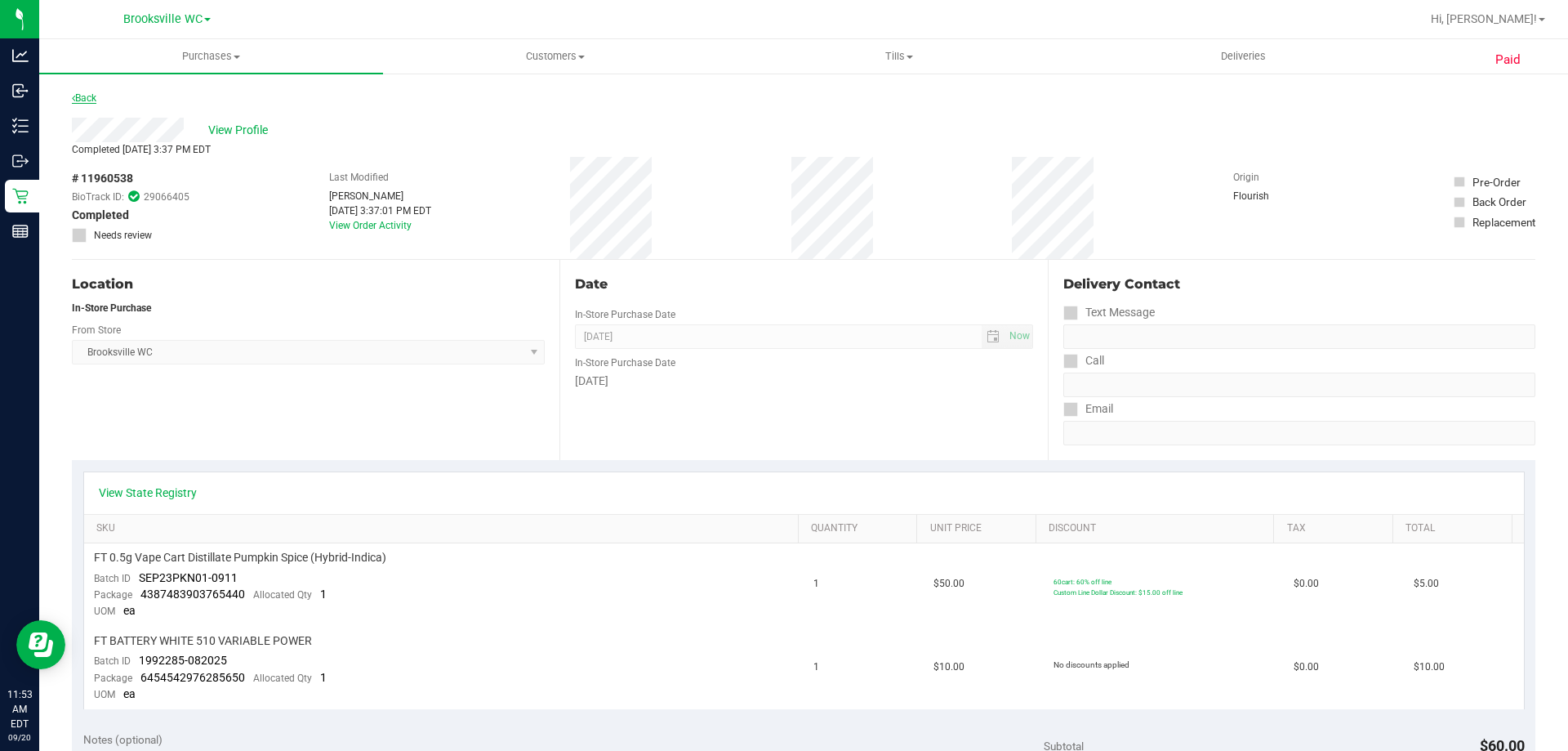
click at [88, 96] on link "Back" at bounding box center [84, 98] width 25 height 11
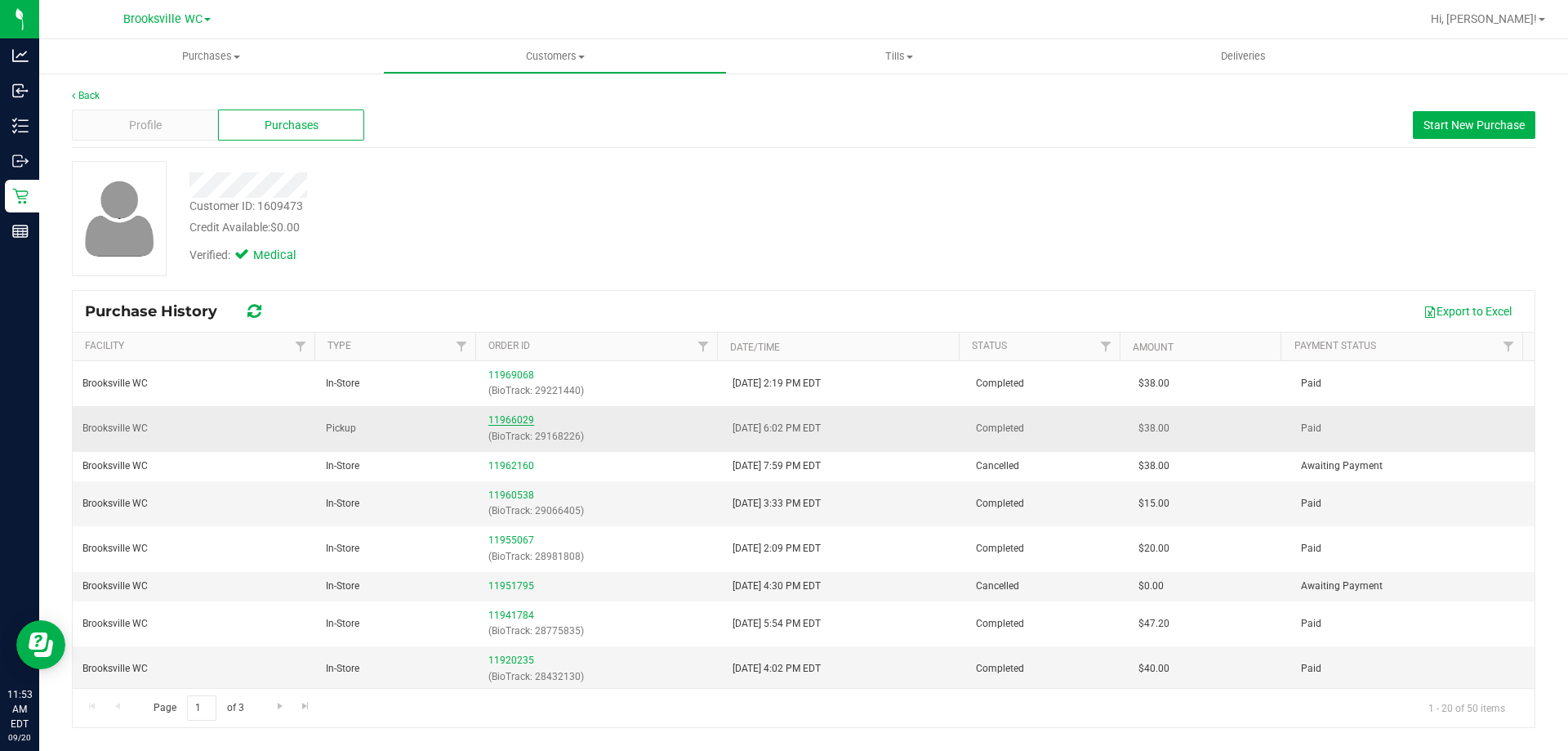
click at [511, 422] on link "11966029" at bounding box center [512, 420] width 46 height 11
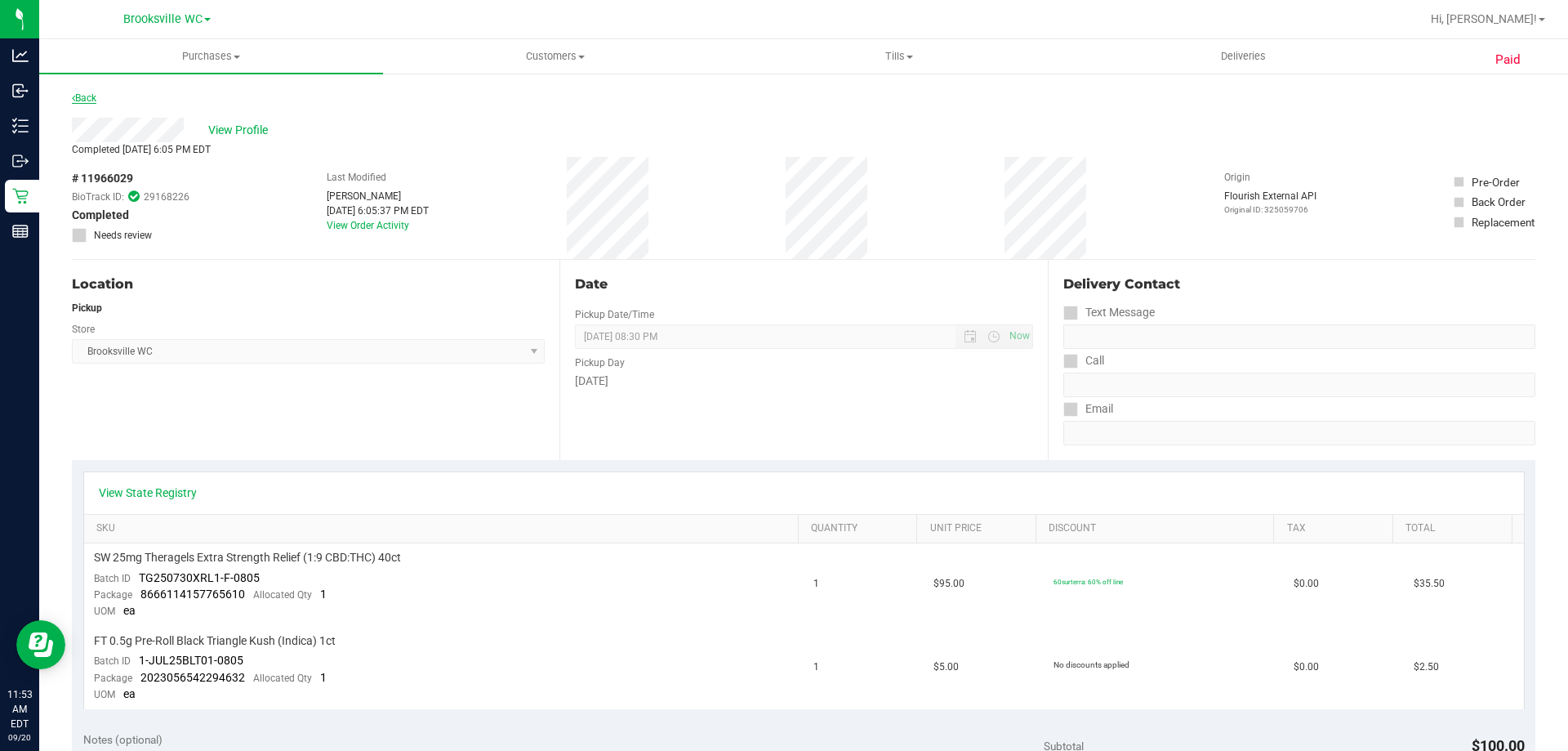
click at [90, 95] on link "Back" at bounding box center [84, 98] width 25 height 11
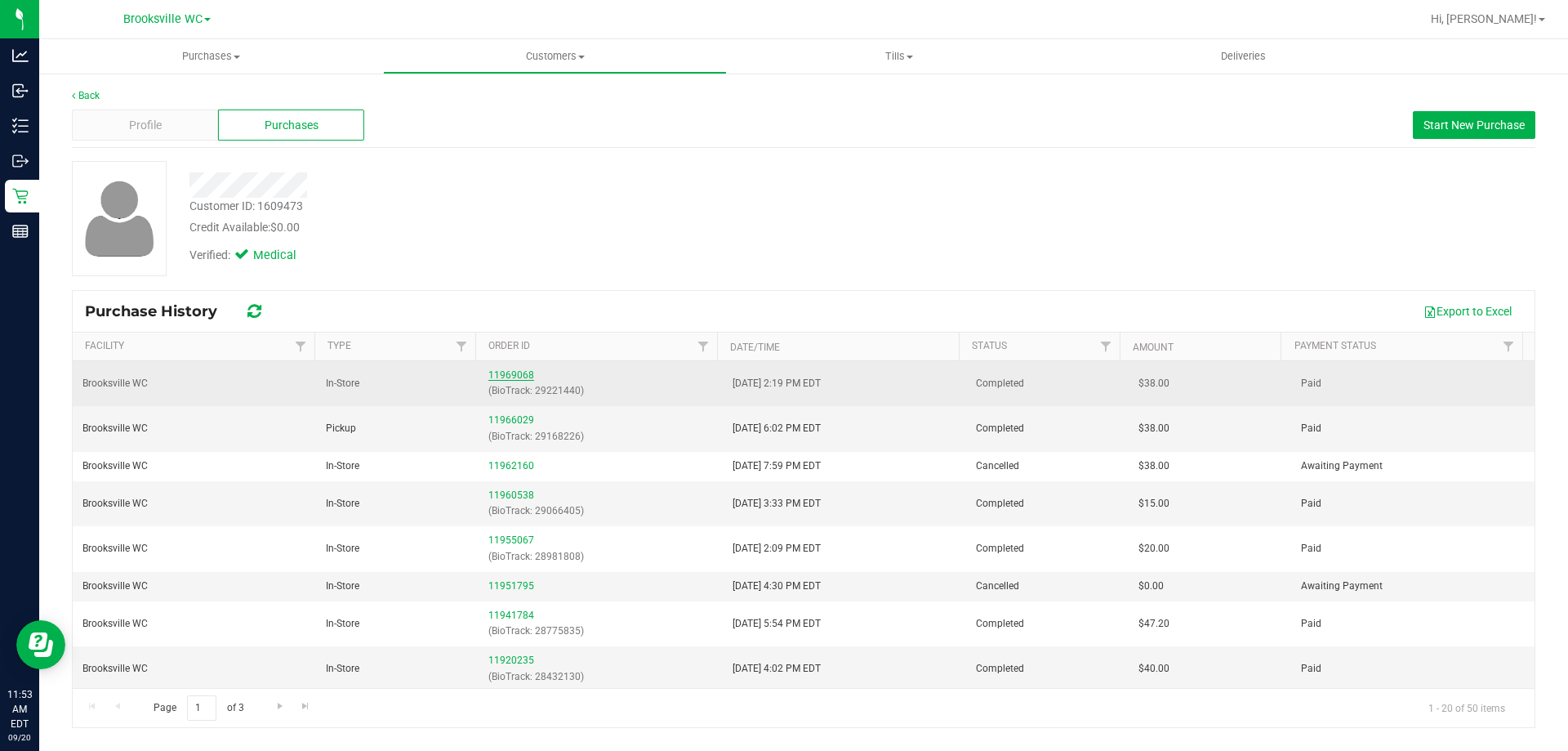
click at [523, 371] on link "11969068" at bounding box center [512, 375] width 46 height 11
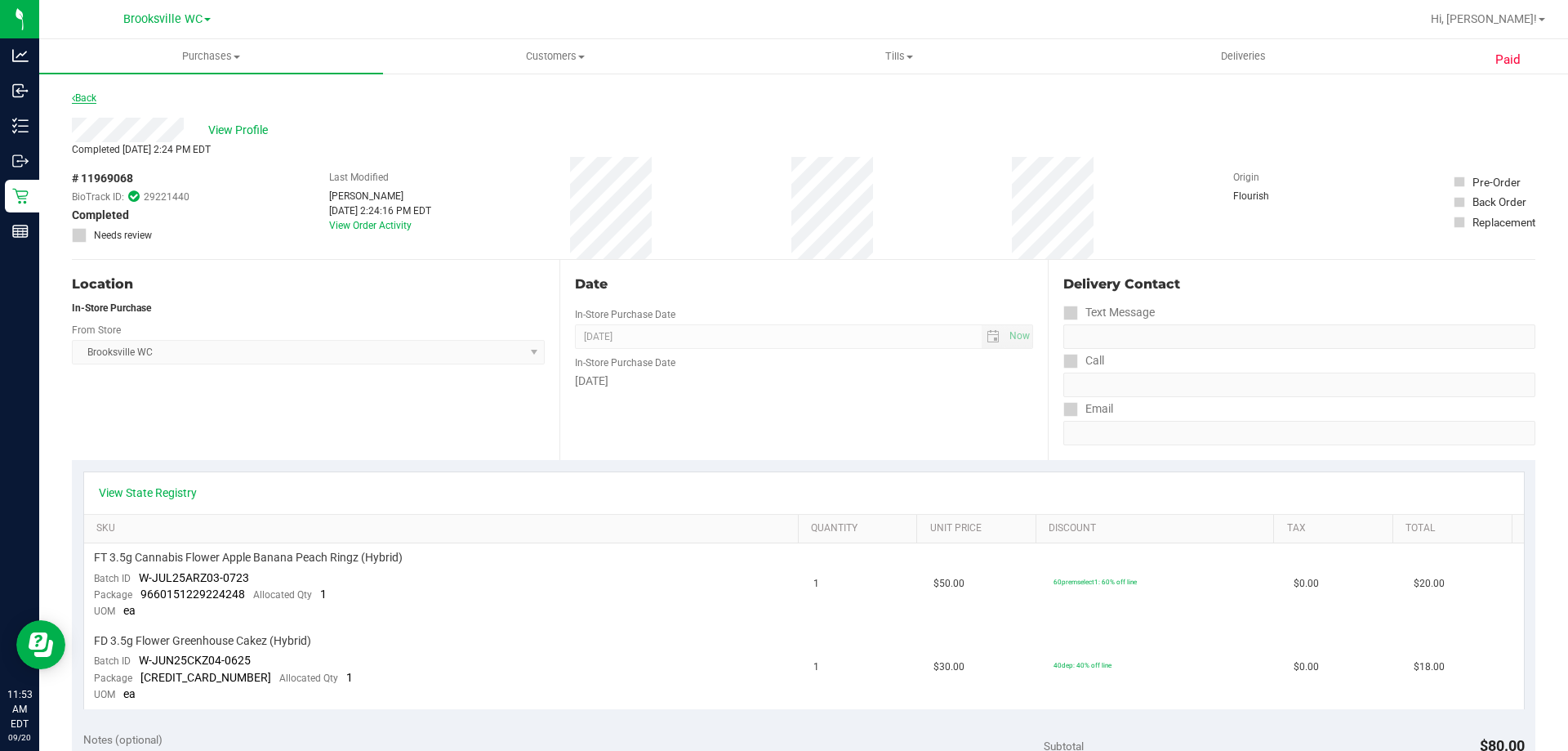
click at [86, 99] on link "Back" at bounding box center [84, 98] width 25 height 11
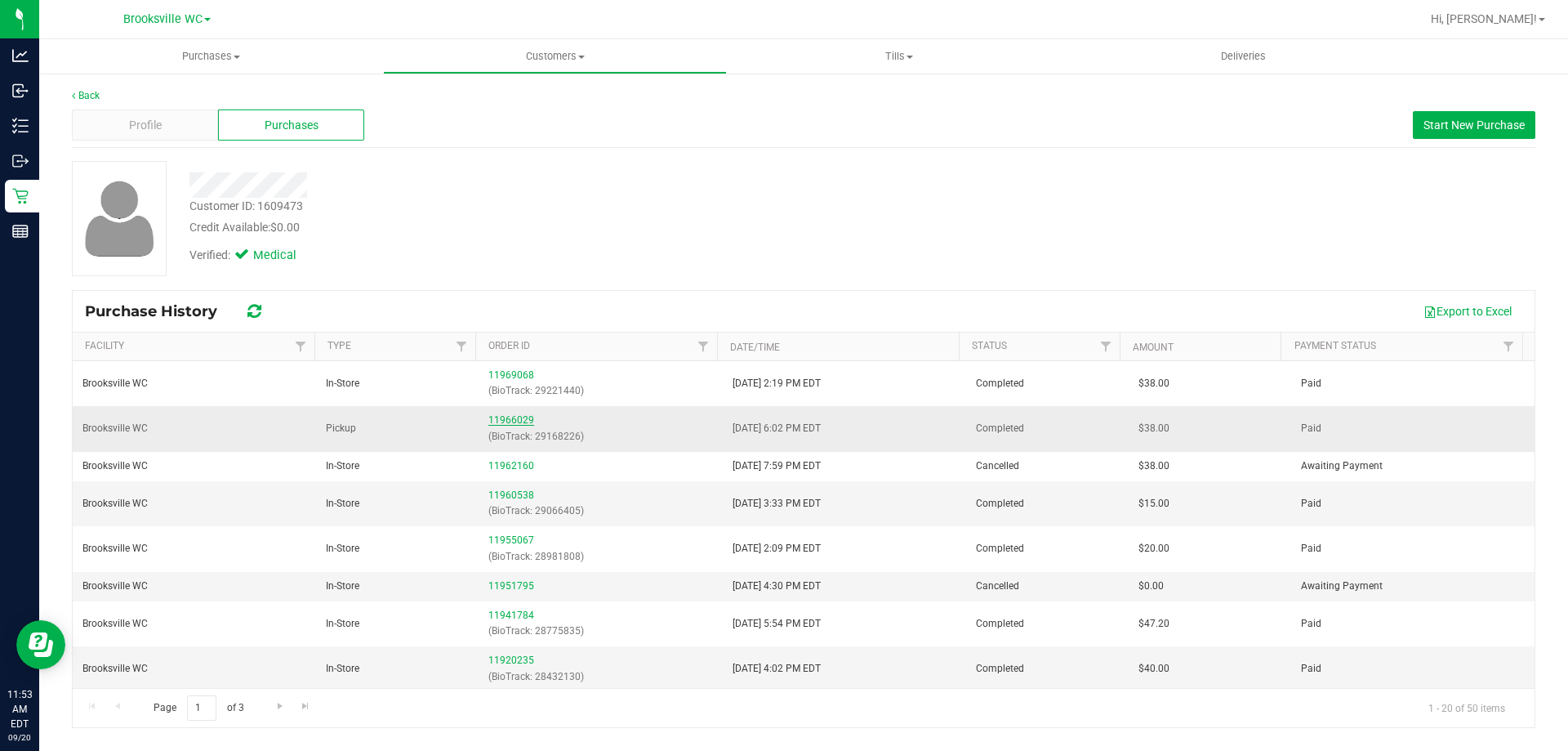
click at [507, 417] on link "11966029" at bounding box center [512, 420] width 46 height 11
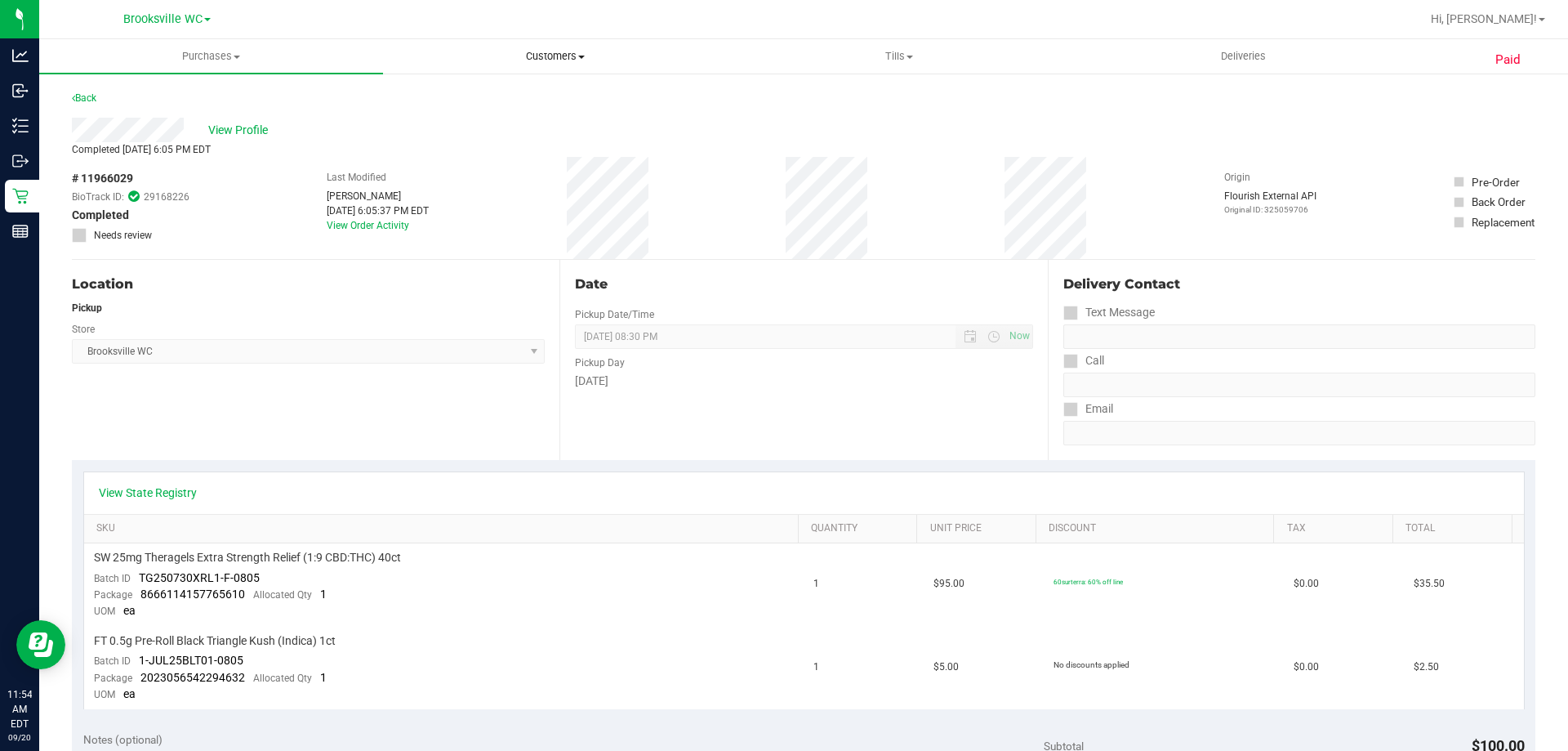
click at [540, 70] on uib-tab-heading "Customers All customers Add a new customer All physicians" at bounding box center [554, 56] width 343 height 32
click at [529, 103] on li "All customers" at bounding box center [554, 98] width 344 height 20
